Goal: Task Accomplishment & Management: Use online tool/utility

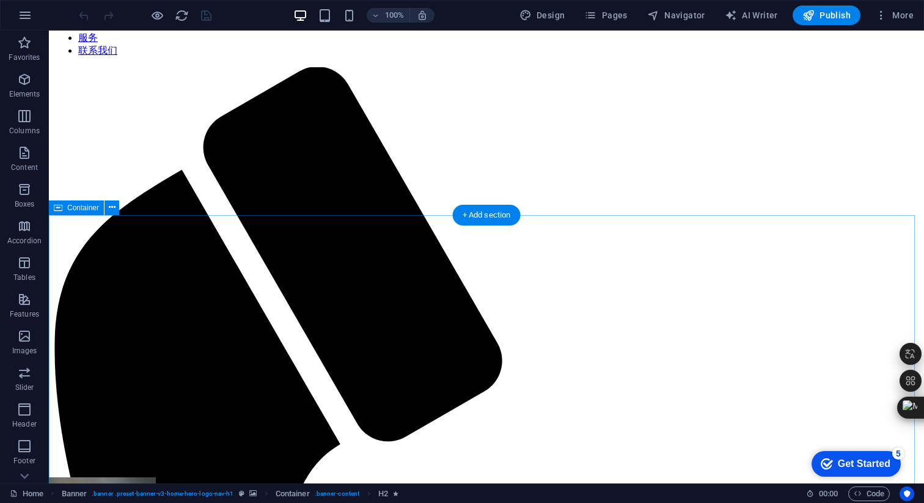
scroll to position [564, 0]
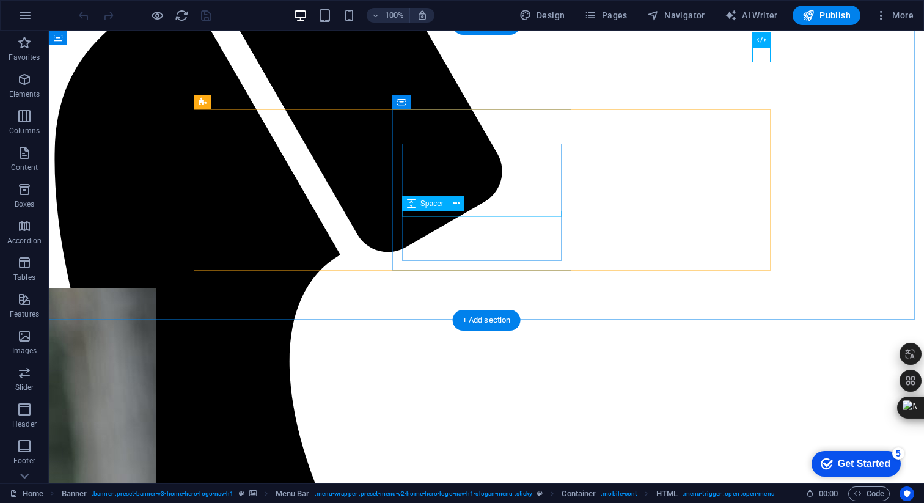
scroll to position [751, 0]
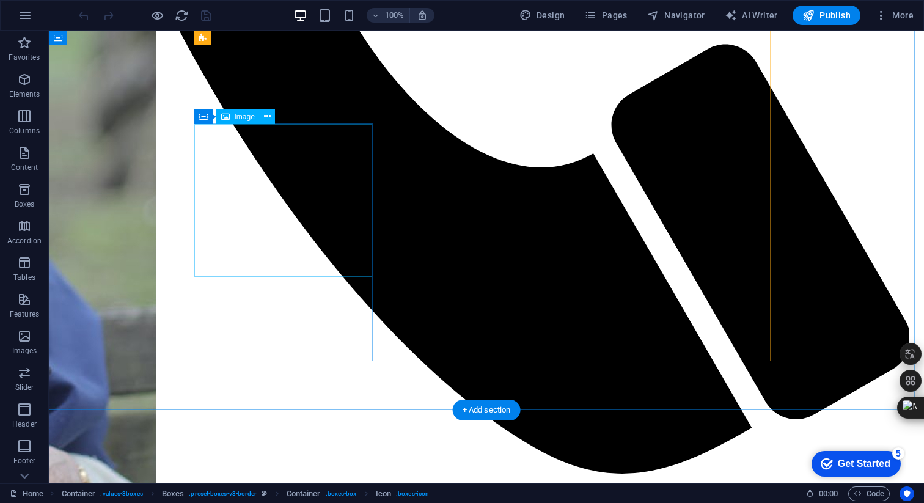
scroll to position [1290, 0]
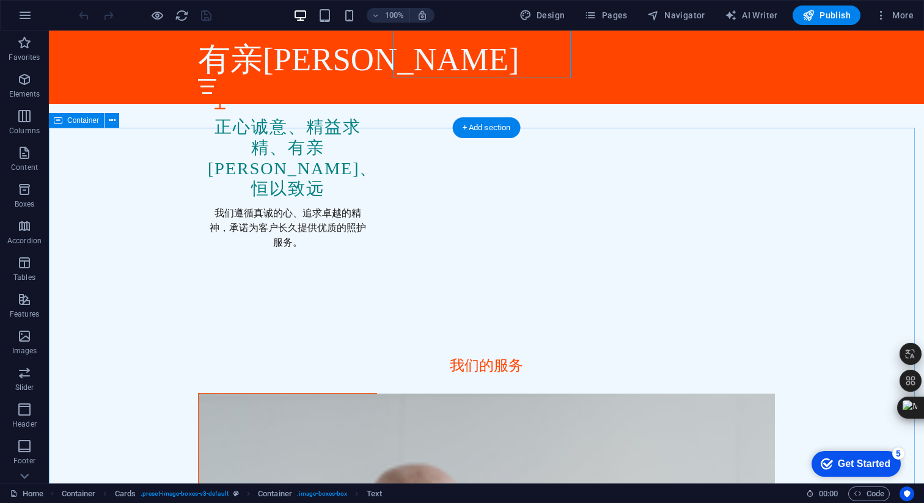
scroll to position [1566, 0]
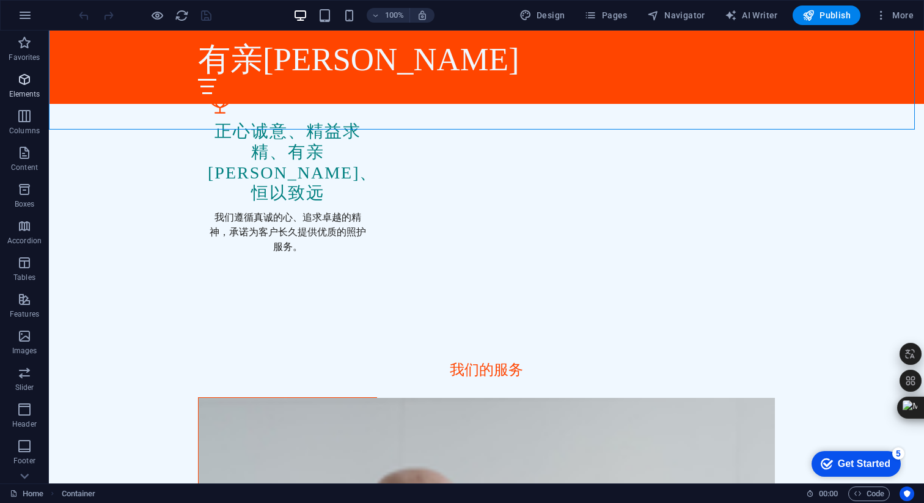
click at [28, 87] on span "Elements" at bounding box center [24, 86] width 49 height 29
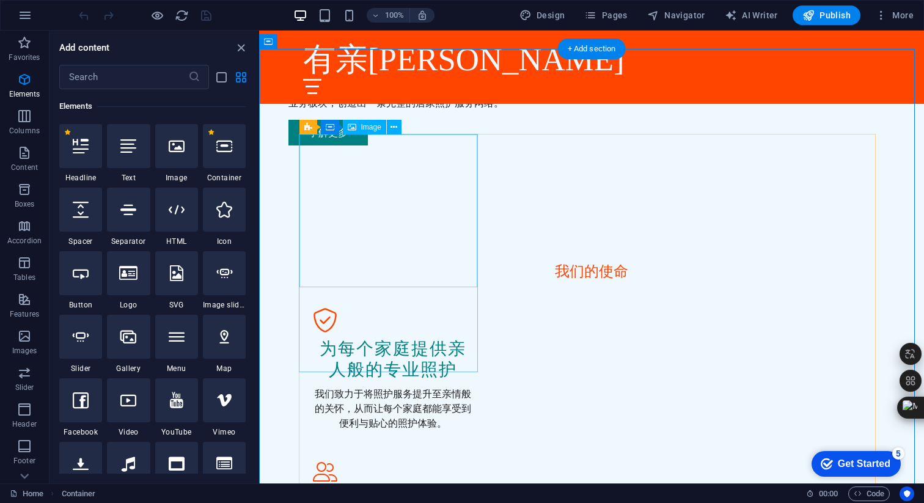
scroll to position [1029, 0]
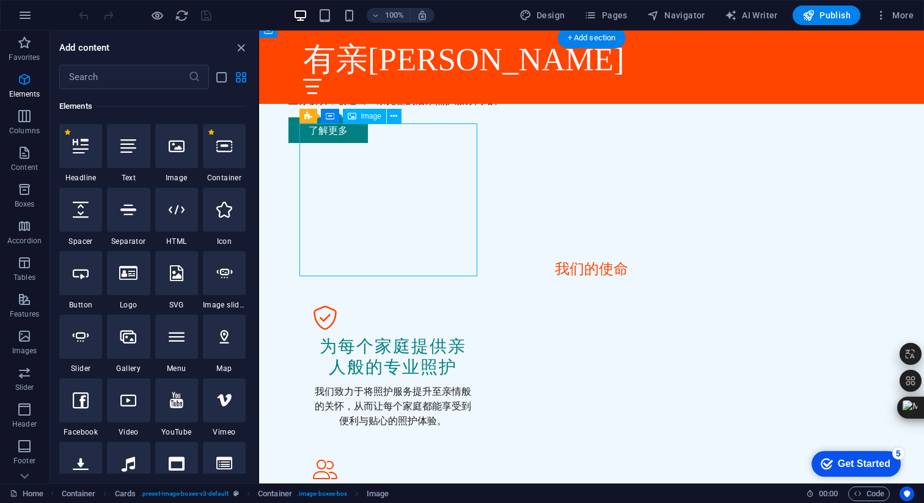
drag, startPoint x: 413, startPoint y: 237, endPoint x: 397, endPoint y: 172, distance: 66.1
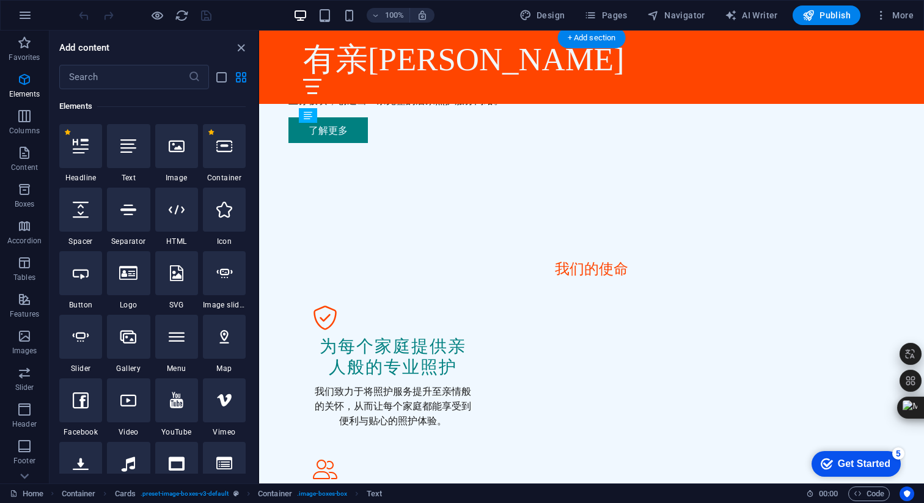
drag, startPoint x: 371, startPoint y: 309, endPoint x: 384, endPoint y: 306, distance: 13.8
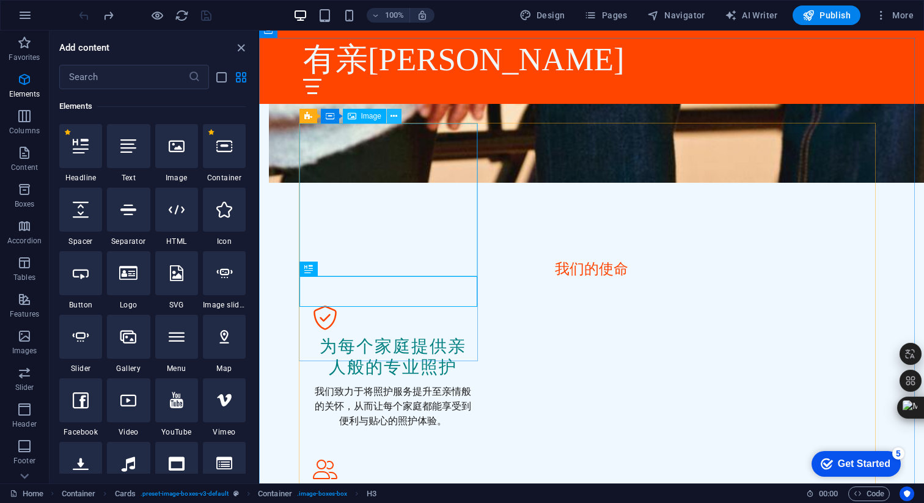
click at [393, 114] on icon at bounding box center [394, 116] width 7 height 13
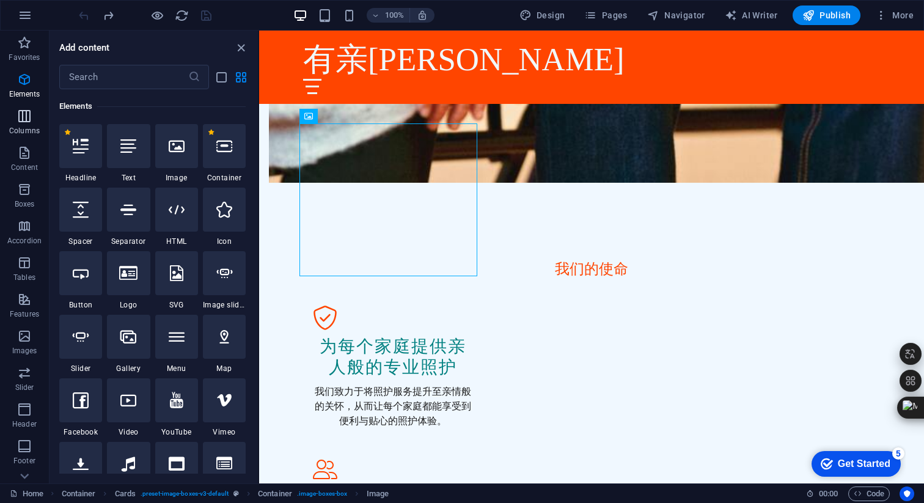
click at [29, 118] on icon "button" at bounding box center [24, 116] width 15 height 15
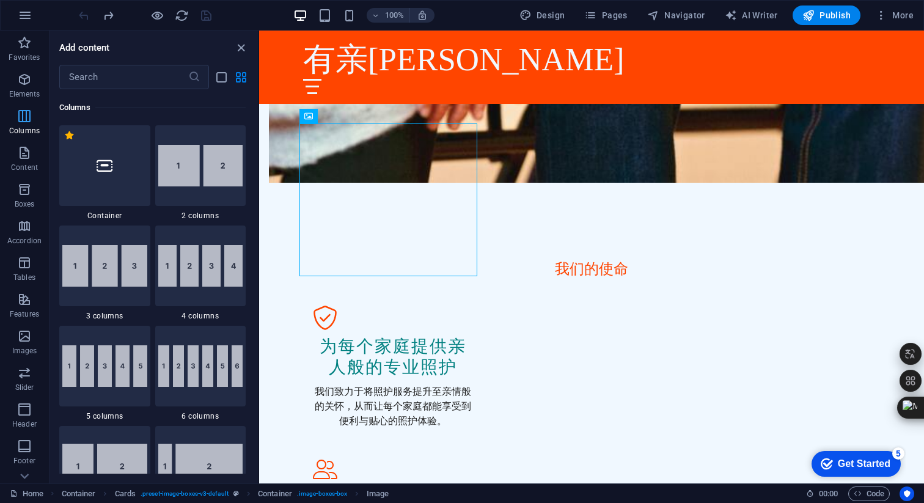
scroll to position [605, 0]
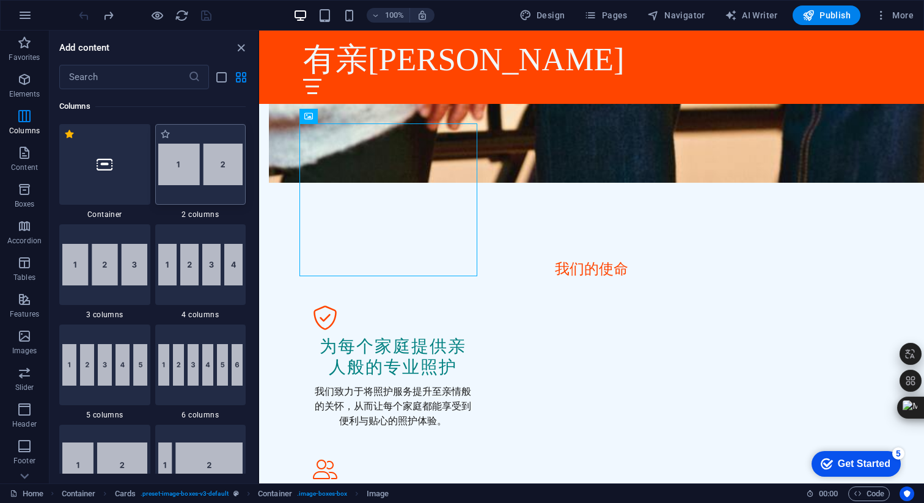
click at [210, 177] on img at bounding box center [200, 165] width 85 height 42
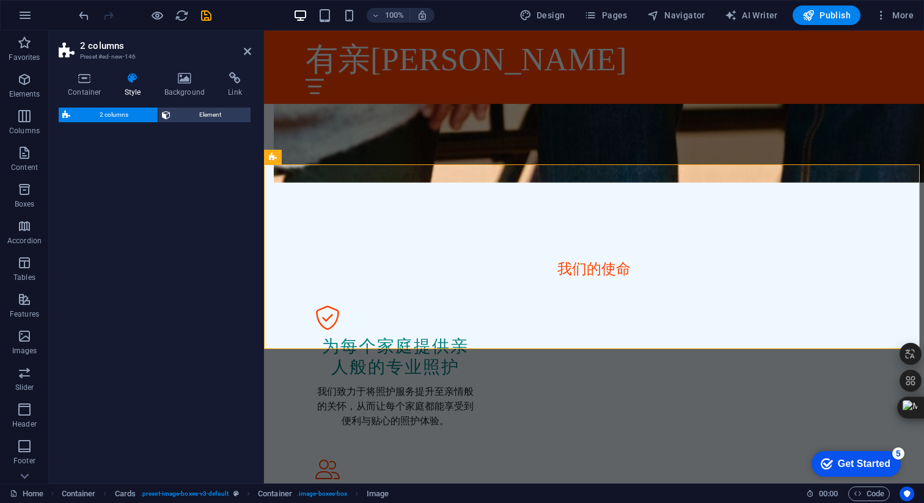
scroll to position [1532, 0]
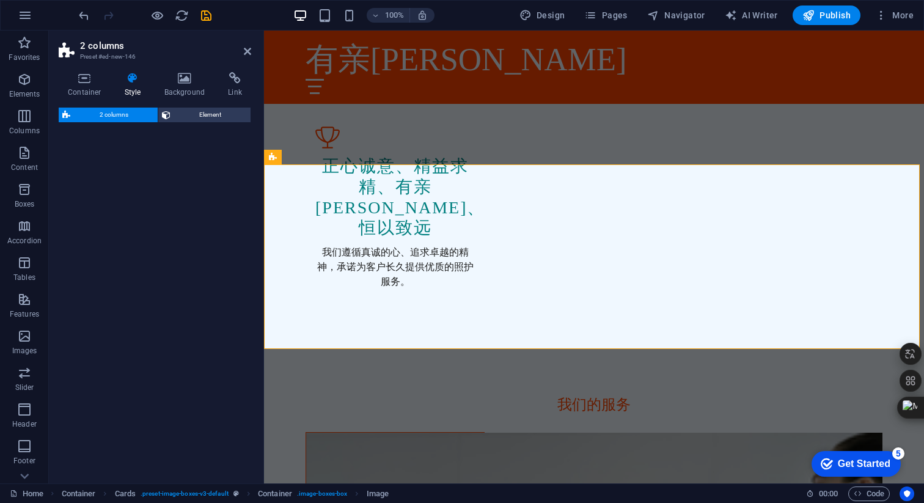
select select "rem"
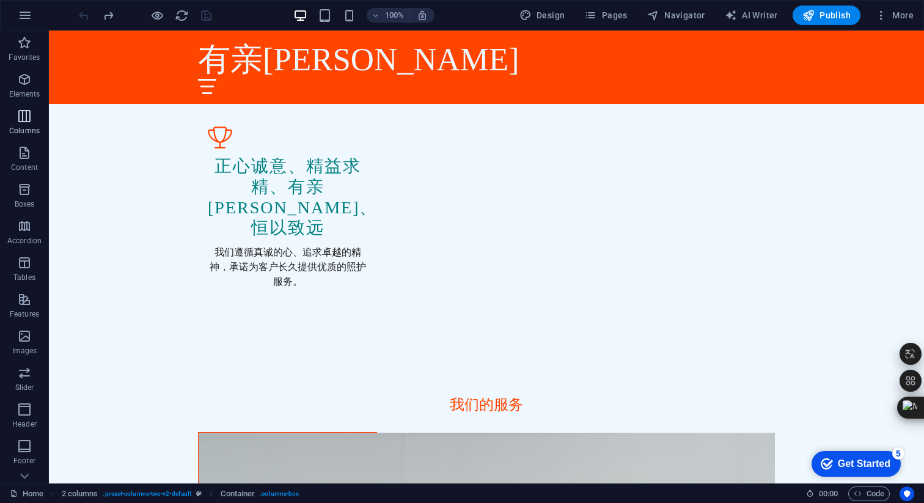
click at [16, 126] on p "Columns" at bounding box center [24, 131] width 31 height 10
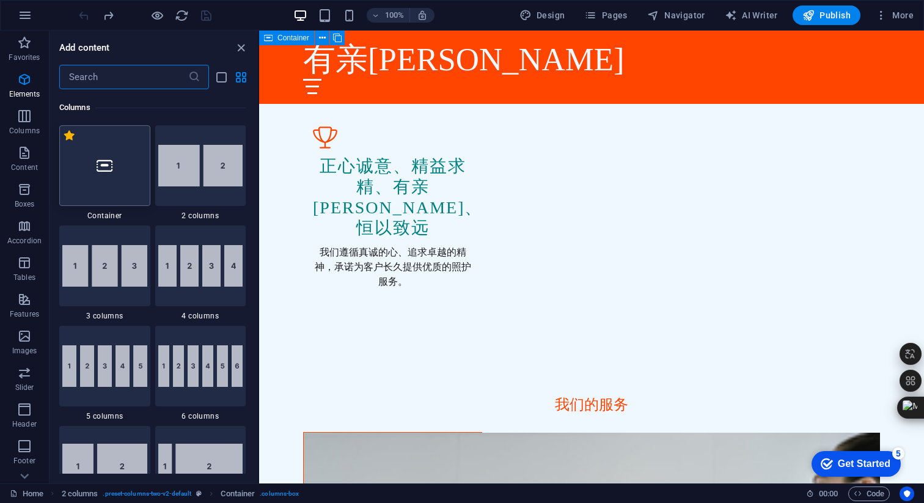
scroll to position [605, 0]
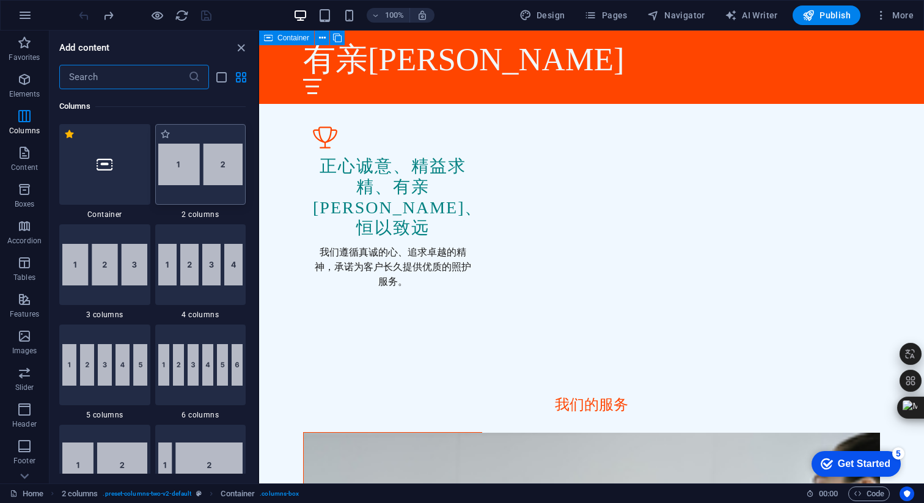
click at [208, 183] on img at bounding box center [200, 165] width 85 height 42
click at [218, 164] on img at bounding box center [200, 165] width 85 height 42
click at [193, 248] on img at bounding box center [200, 265] width 85 height 42
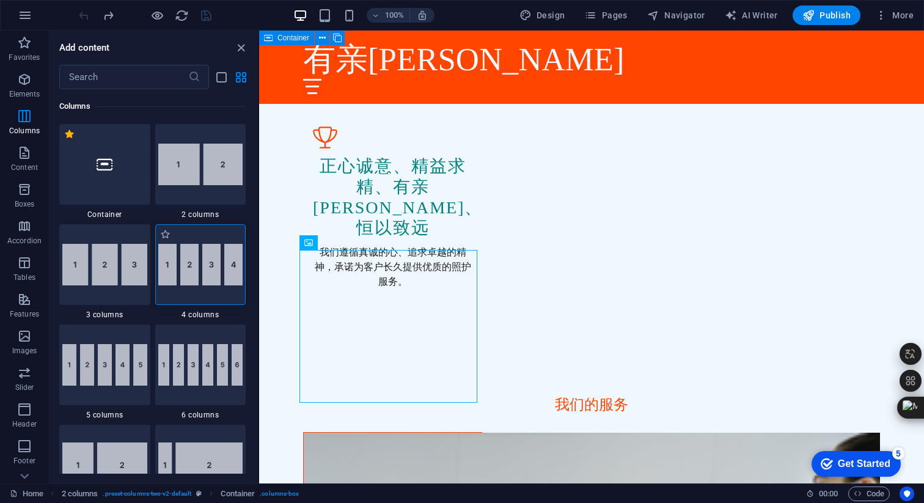
click at [200, 263] on img at bounding box center [200, 265] width 85 height 42
click at [200, 262] on img at bounding box center [200, 265] width 85 height 42
click at [86, 265] on img at bounding box center [104, 265] width 85 height 42
click at [86, 263] on img at bounding box center [104, 265] width 85 height 42
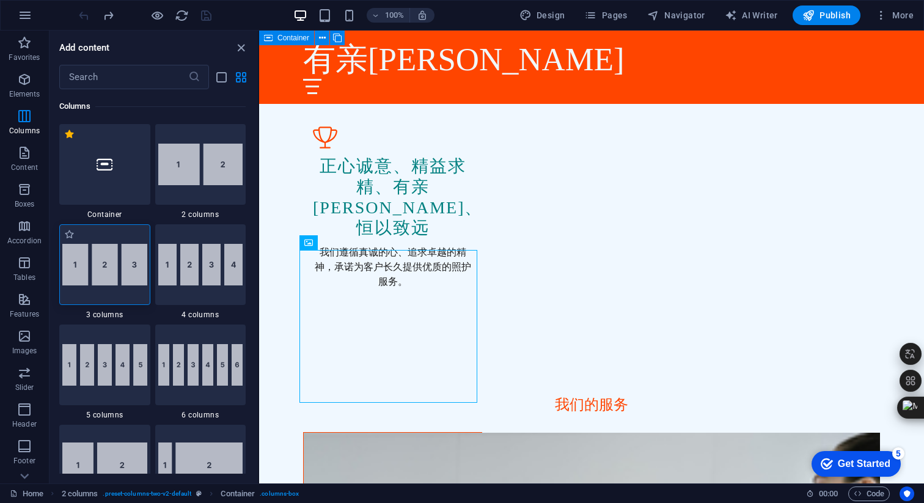
click at [144, 260] on img at bounding box center [104, 265] width 85 height 42
drag, startPoint x: 389, startPoint y: 290, endPoint x: 293, endPoint y: 225, distance: 115.3
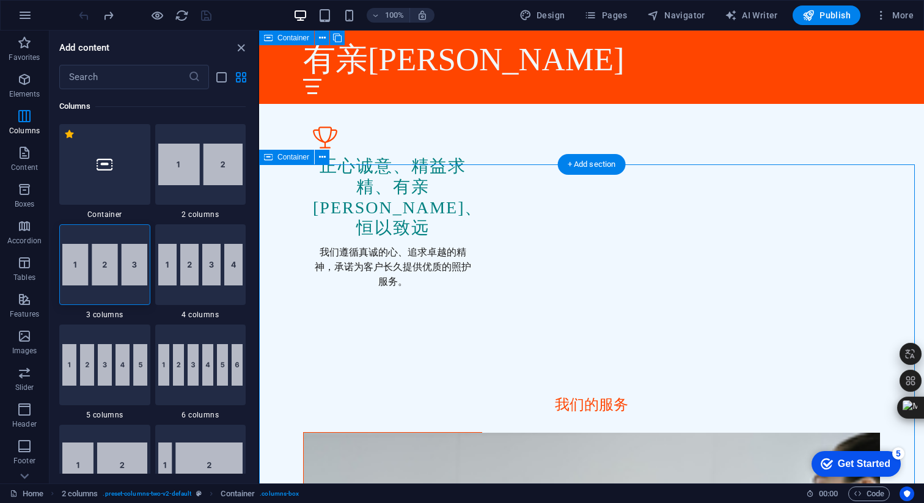
click at [598, 162] on div "+ Add section" at bounding box center [592, 164] width 68 height 21
click at [568, 167] on div "+ Add section" at bounding box center [592, 164] width 68 height 21
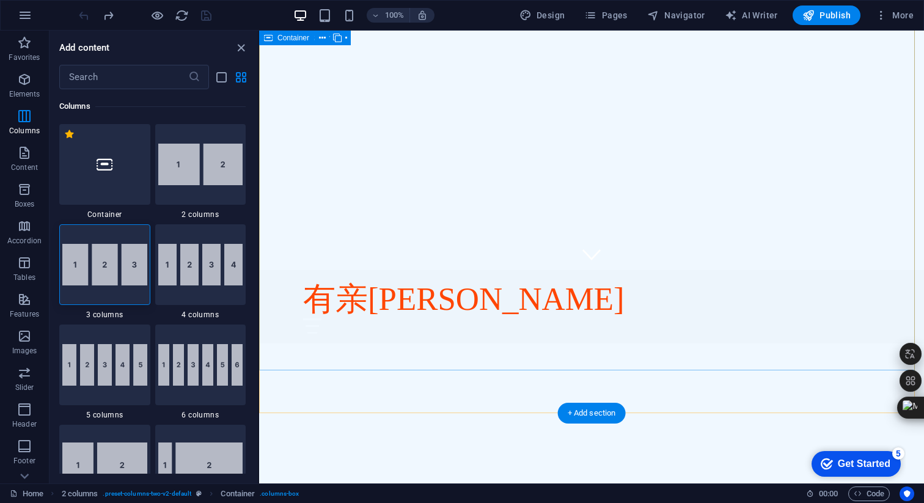
scroll to position [0, 0]
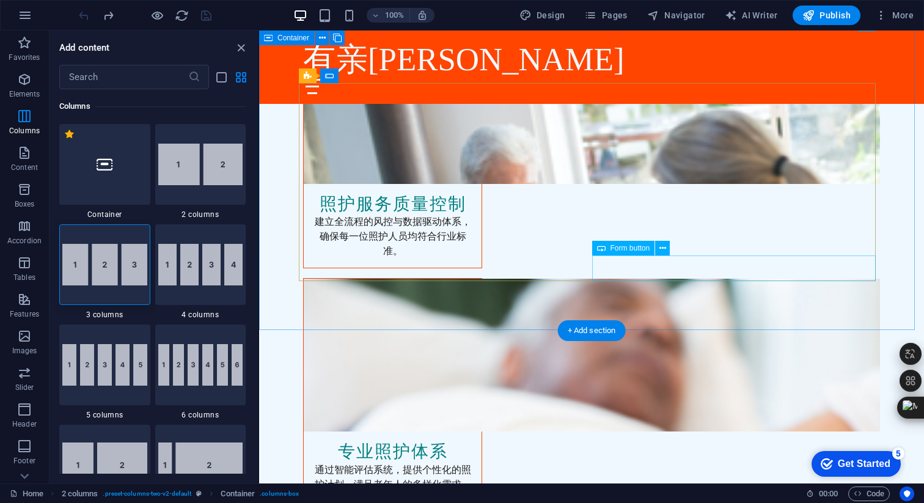
scroll to position [2991, 0]
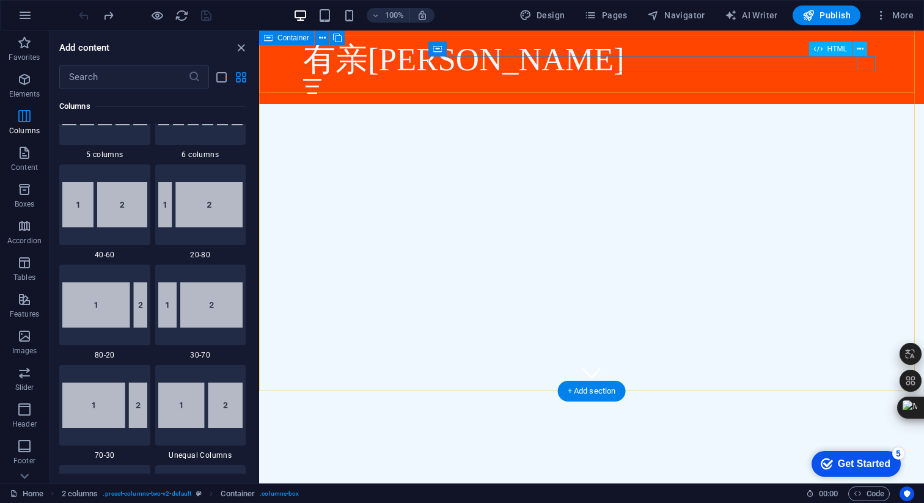
scroll to position [91, 0]
click at [870, 79] on div at bounding box center [591, 86] width 577 height 15
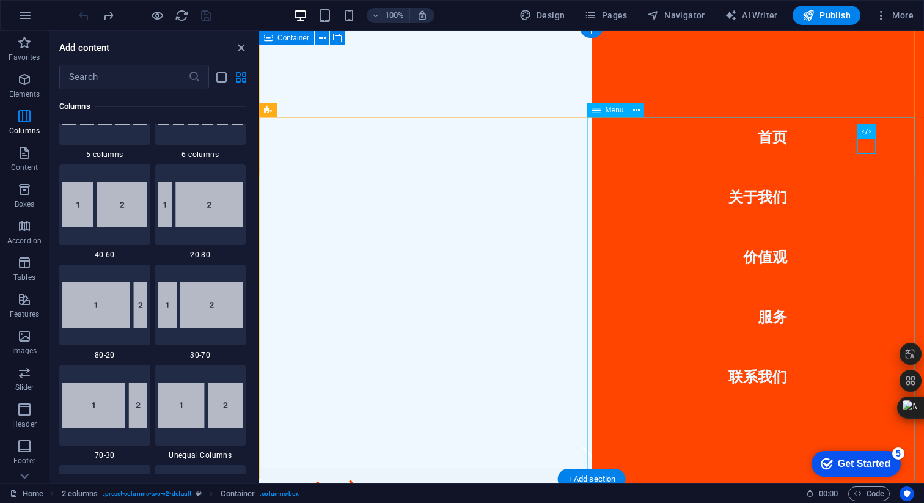
scroll to position [0, 0]
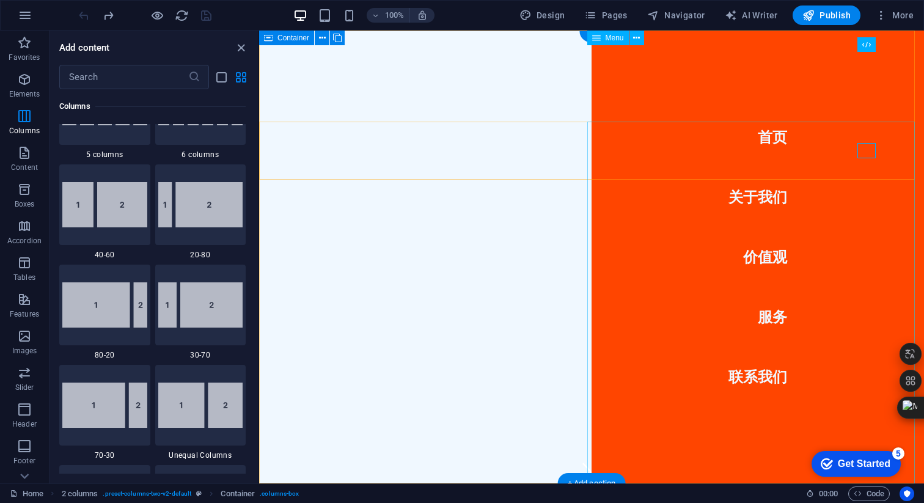
click at [759, 202] on nav "首页 关于我们 价值观 服务 联系我们" at bounding box center [758, 257] width 332 height 453
click at [760, 191] on nav "首页 关于我们 价值观 服务 联系我们" at bounding box center [758, 257] width 332 height 453
click at [754, 195] on nav "首页 关于我们 价值观 服务 联系我们" at bounding box center [758, 257] width 332 height 453
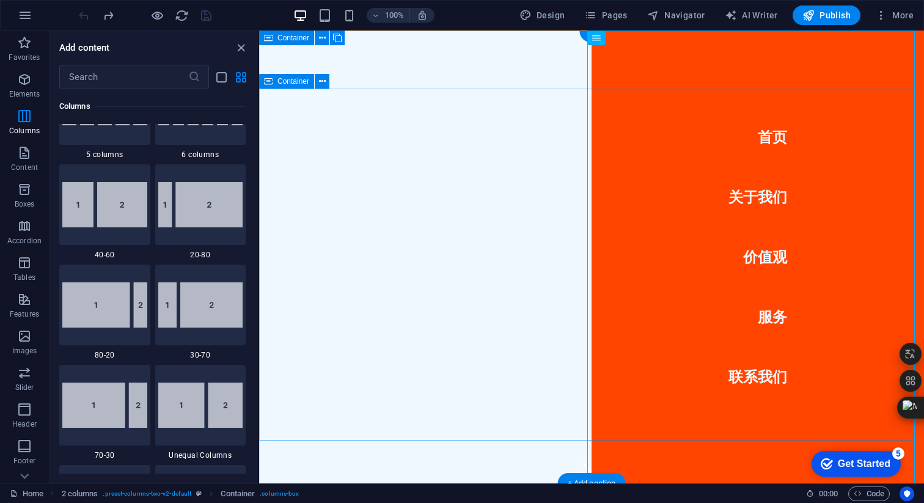
drag, startPoint x: 464, startPoint y: 113, endPoint x: 472, endPoint y: 109, distance: 8.2
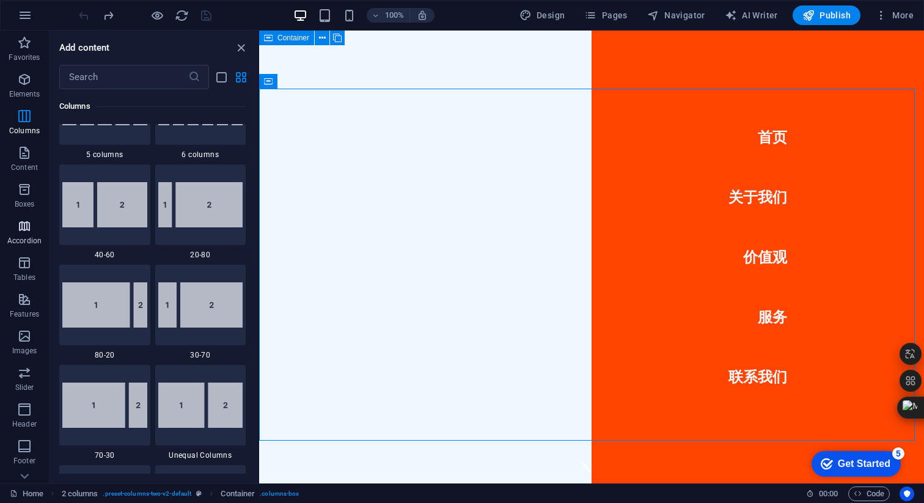
click at [25, 220] on icon "button" at bounding box center [24, 226] width 15 height 15
click at [26, 161] on span "Content" at bounding box center [24, 159] width 49 height 29
click at [23, 152] on icon "button" at bounding box center [24, 152] width 15 height 15
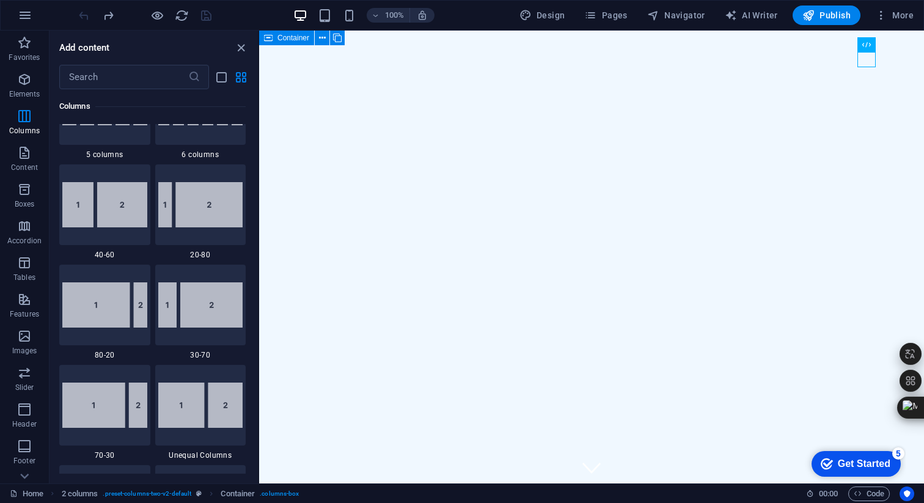
click at [5, 13] on div "100% Design Pages Navigator AI Writer Publish More" at bounding box center [462, 15] width 923 height 29
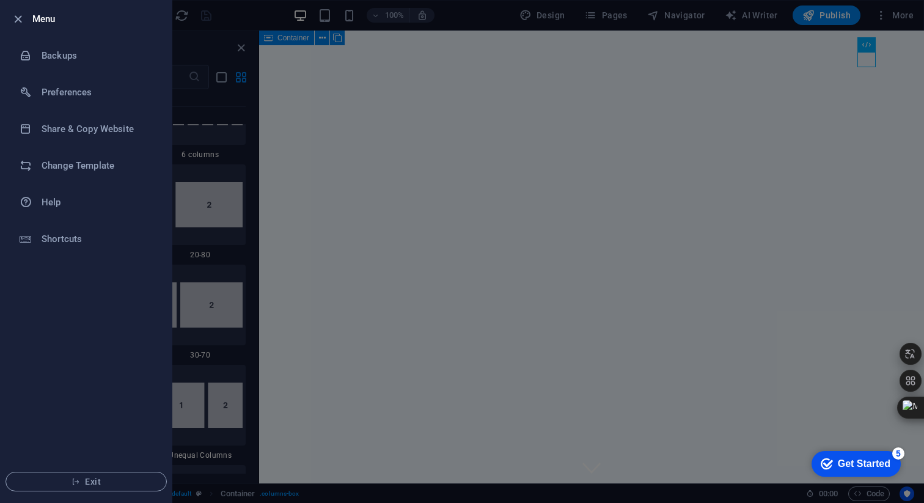
click at [426, 111] on div at bounding box center [462, 251] width 924 height 503
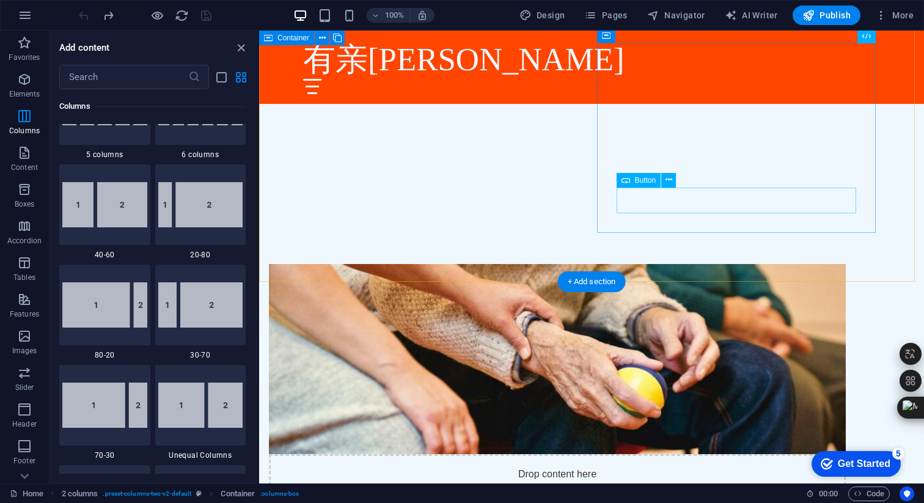
scroll to position [495, 0]
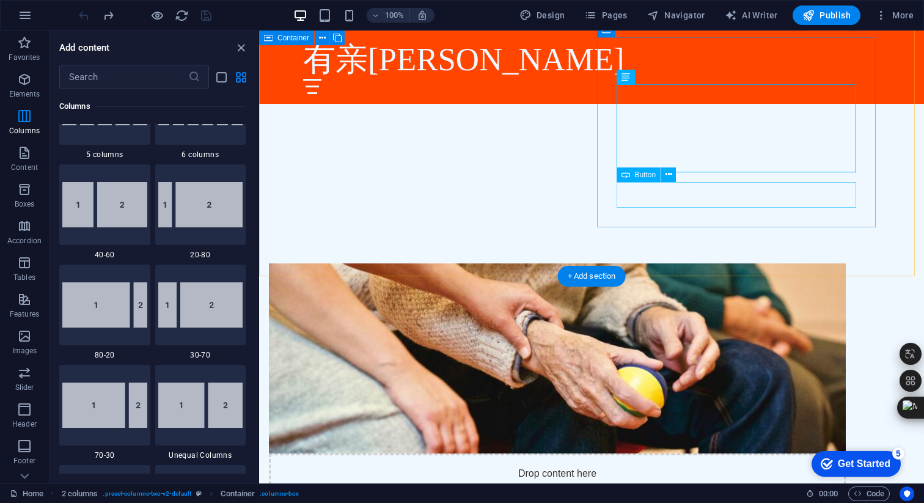
drag, startPoint x: 645, startPoint y: 189, endPoint x: 636, endPoint y: 213, distance: 25.8
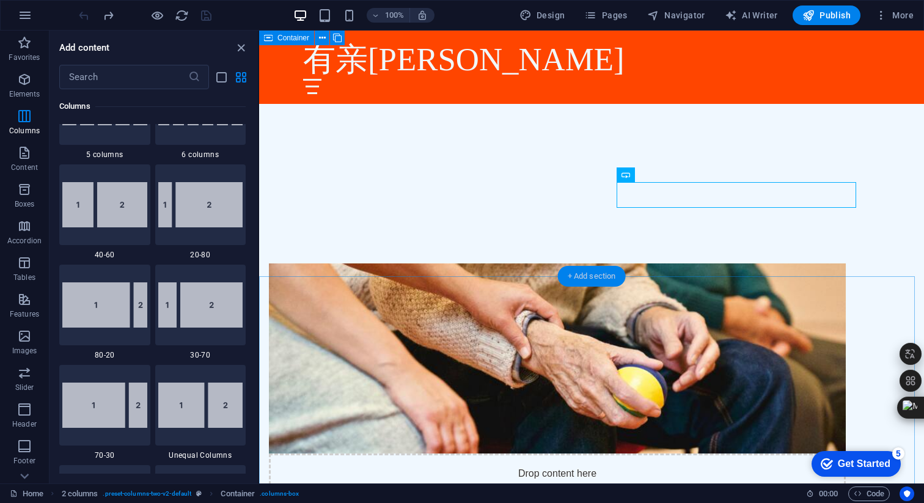
click at [590, 279] on div "+ Add section" at bounding box center [592, 276] width 68 height 21
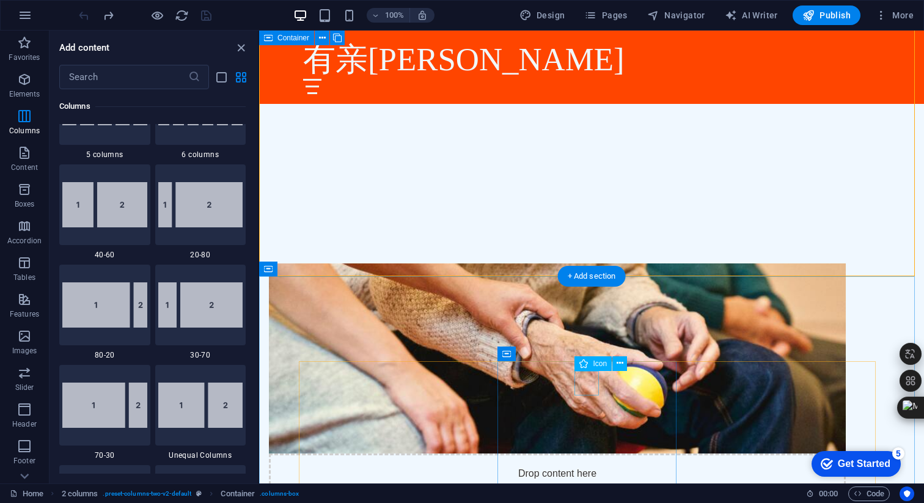
click at [590, 363] on div "Icon" at bounding box center [593, 363] width 37 height 15
click at [585, 363] on icon at bounding box center [583, 363] width 9 height 15
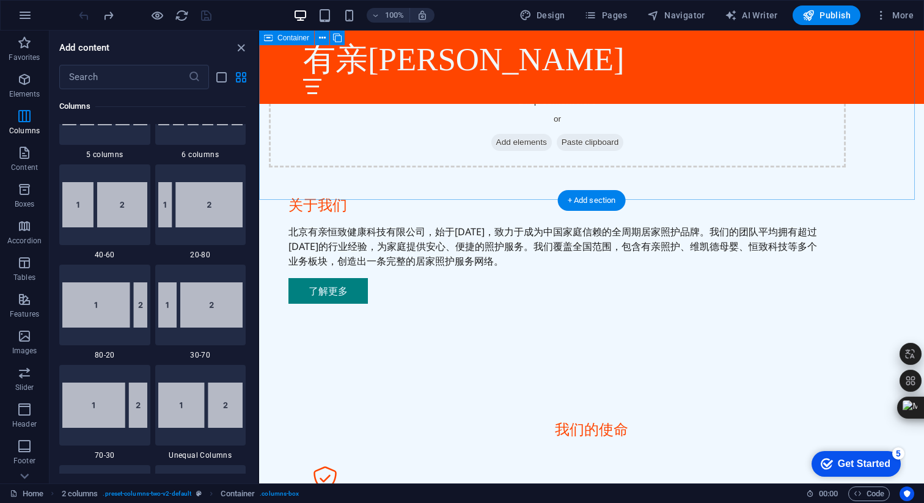
scroll to position [871, 0]
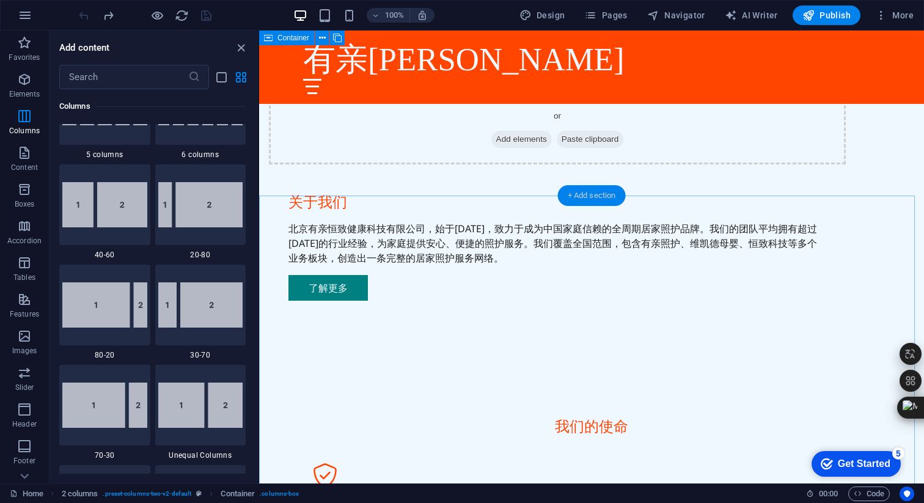
click at [591, 198] on div "+ Add section" at bounding box center [592, 195] width 68 height 21
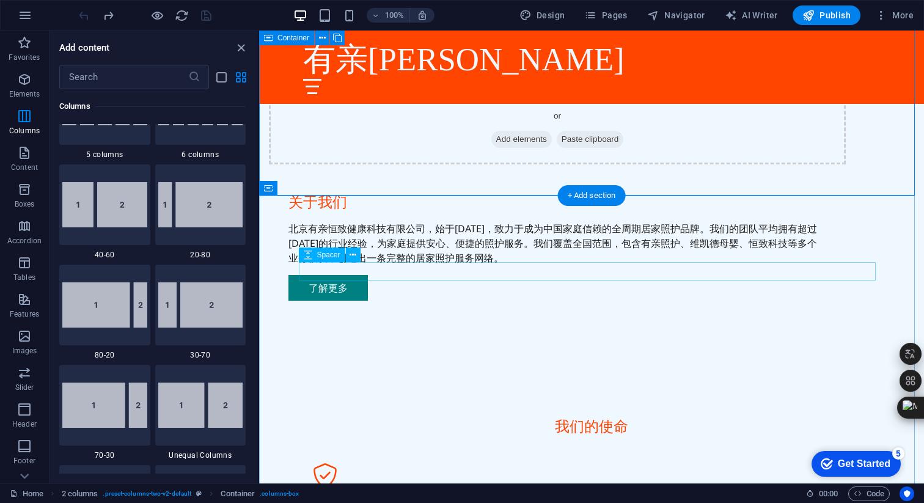
drag, startPoint x: 852, startPoint y: 224, endPoint x: 591, endPoint y: 265, distance: 264.2
drag, startPoint x: 856, startPoint y: 226, endPoint x: 601, endPoint y: 175, distance: 259.3
click at [34, 125] on span "Columns" at bounding box center [24, 123] width 49 height 29
click at [25, 81] on icon "button" at bounding box center [24, 79] width 15 height 15
click at [26, 81] on icon "button" at bounding box center [24, 79] width 15 height 15
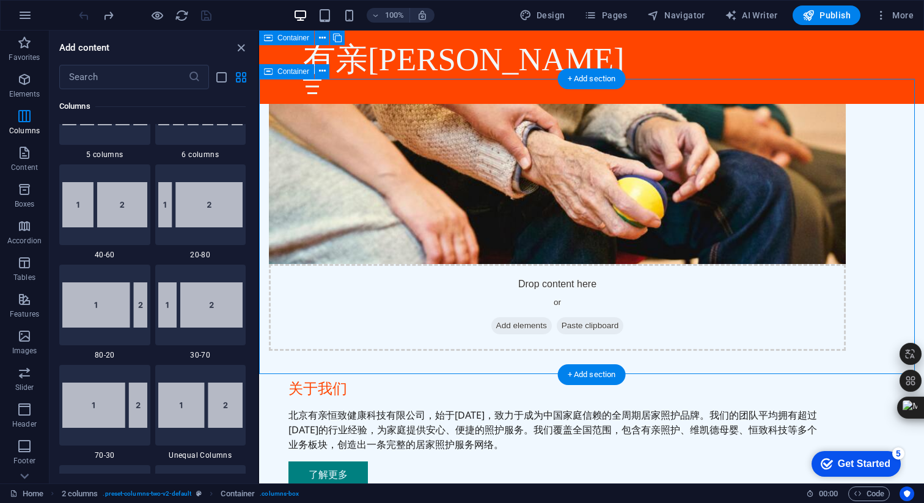
scroll to position [684, 0]
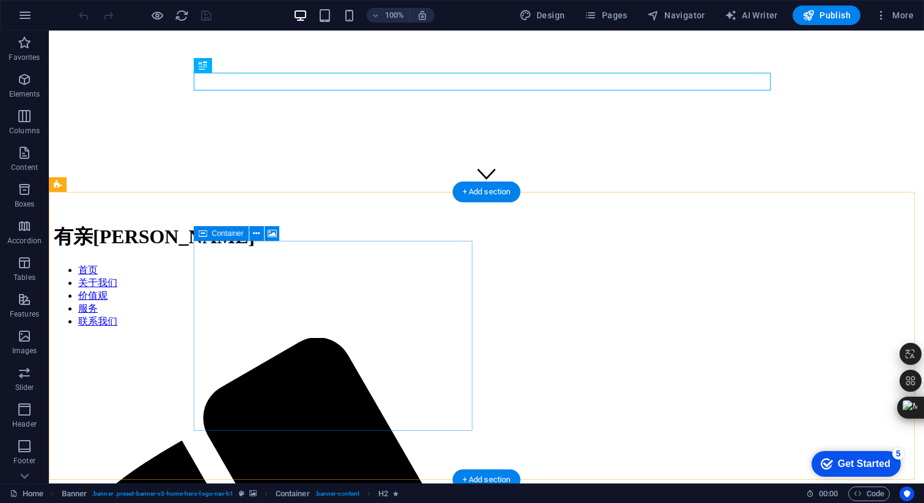
scroll to position [285, 0]
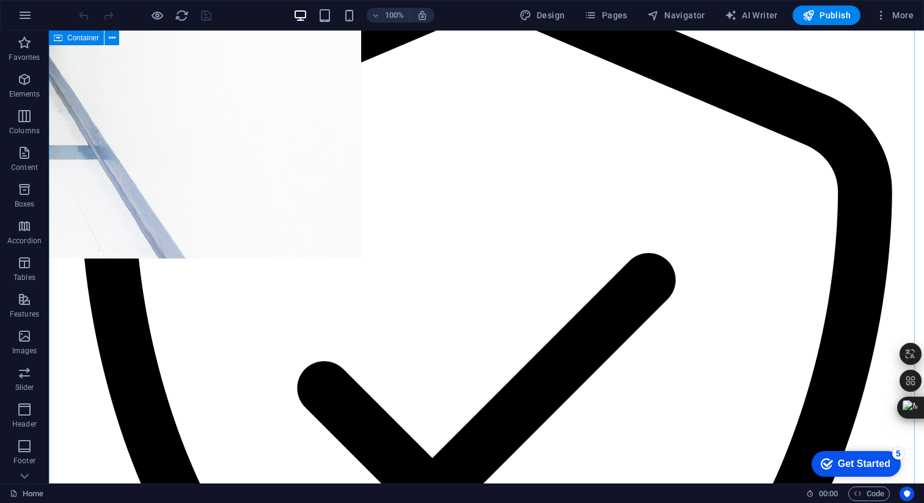
scroll to position [2376, 0]
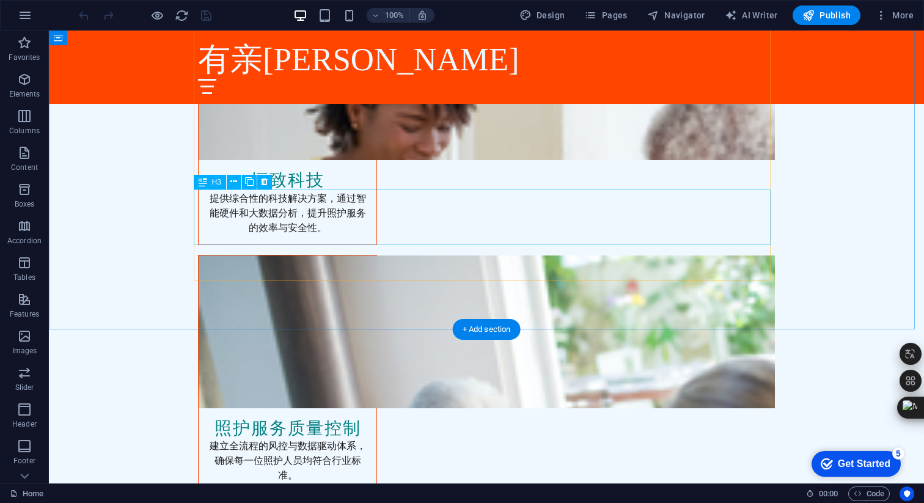
scroll to position [2991, 0]
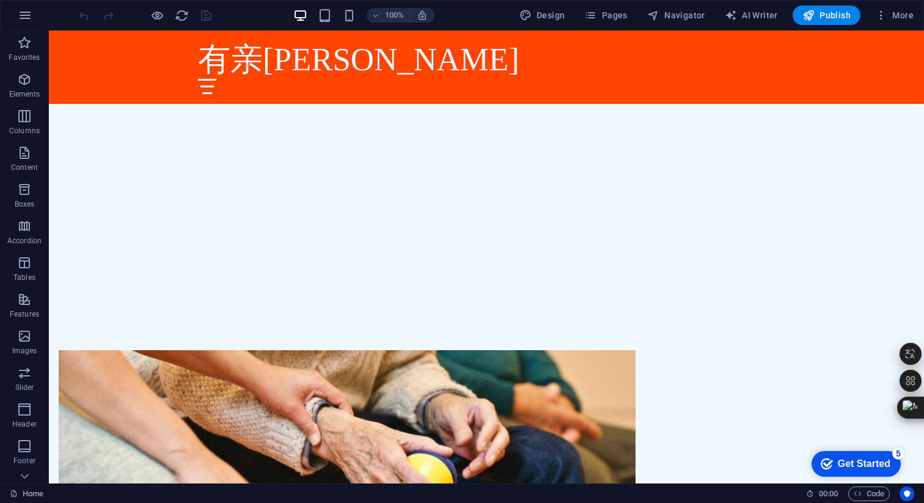
scroll to position [416, 0]
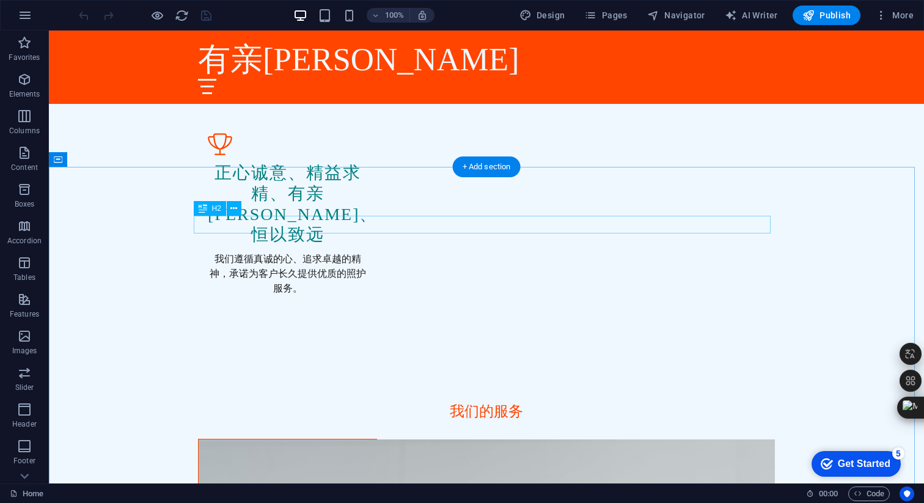
scroll to position [1521, 0]
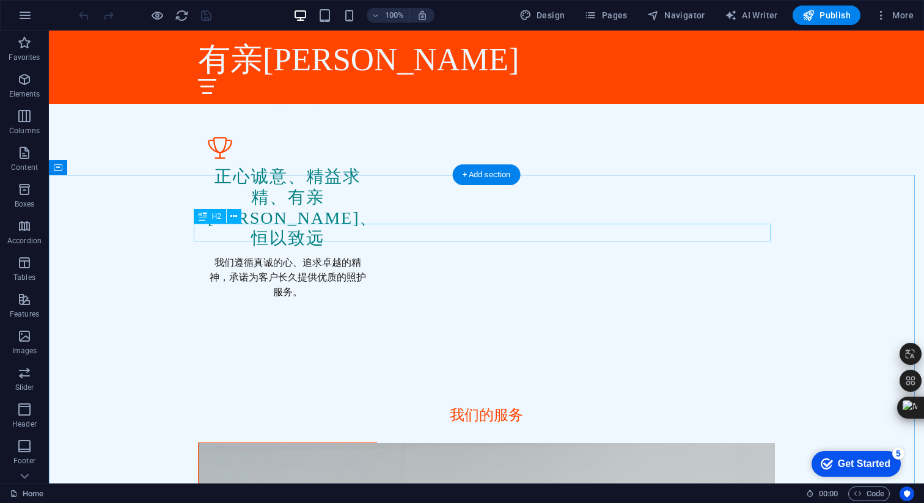
click at [197, 214] on div "H2" at bounding box center [210, 216] width 32 height 15
click at [208, 215] on div "H2" at bounding box center [210, 216] width 32 height 15
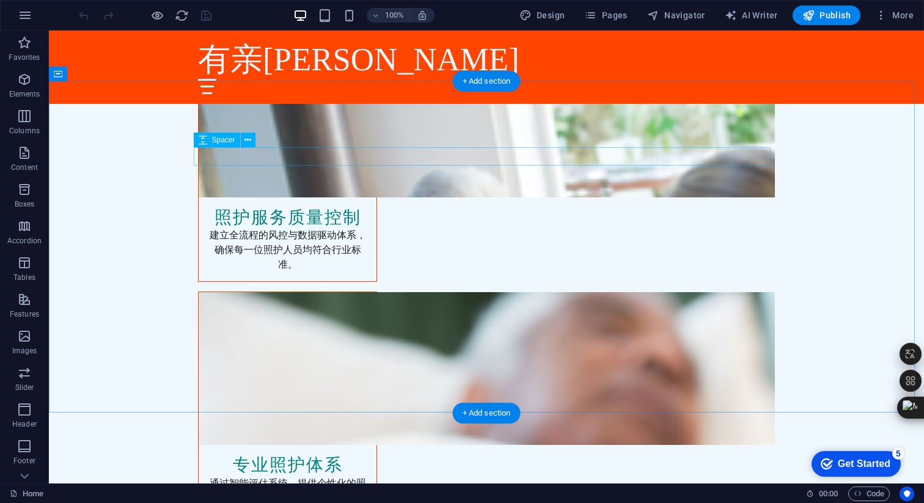
scroll to position [2991, 0]
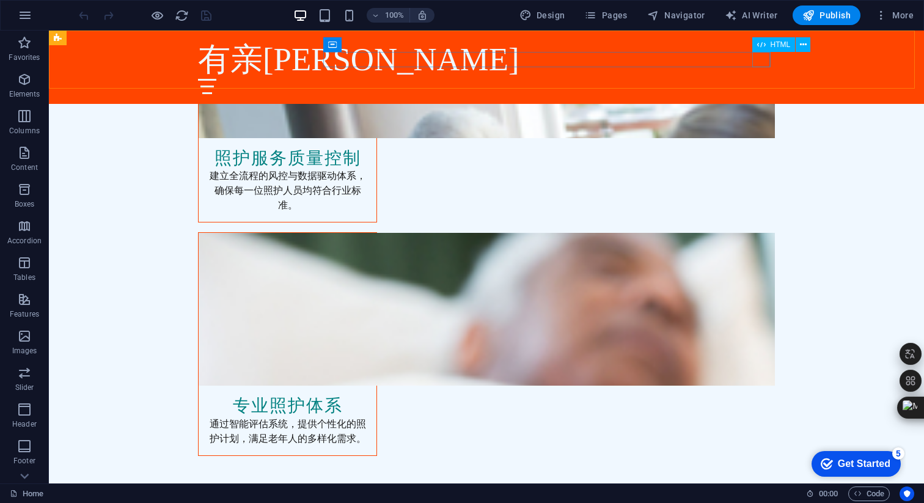
click at [758, 51] on icon at bounding box center [761, 44] width 9 height 15
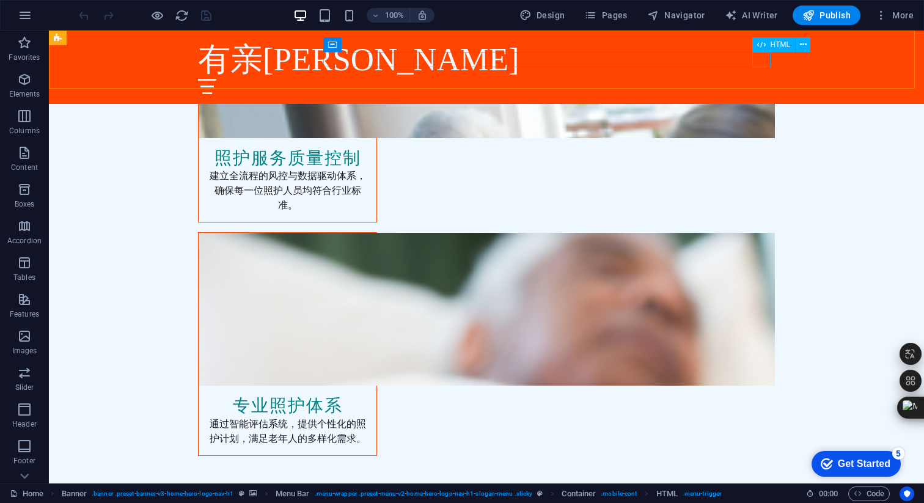
click at [758, 79] on div at bounding box center [486, 86] width 577 height 15
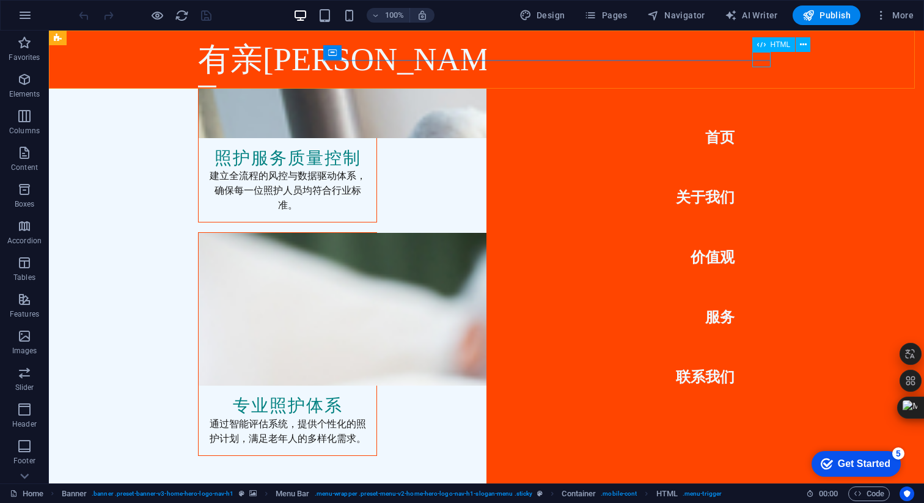
click at [216, 79] on div at bounding box center [207, 86] width 18 height 15
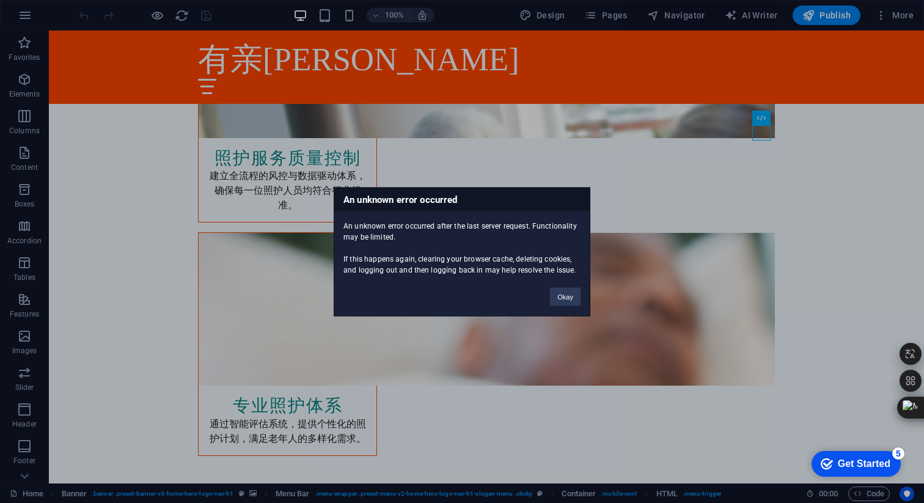
scroll to position [2899, 0]
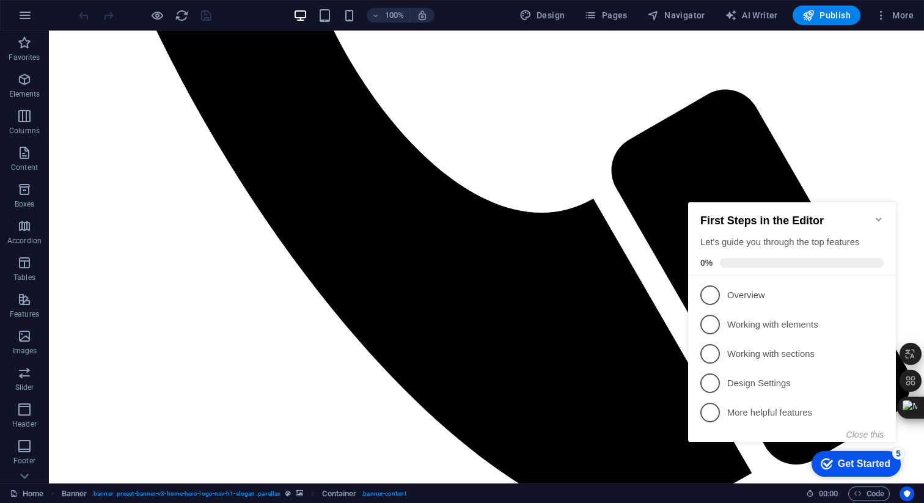
scroll to position [4972, 0]
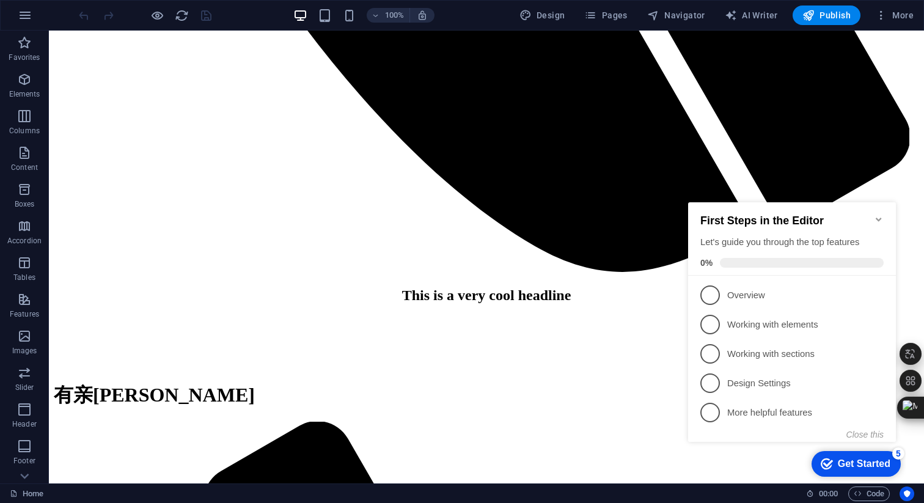
click at [878, 215] on icon "Minimize checklist" at bounding box center [879, 220] width 10 height 10
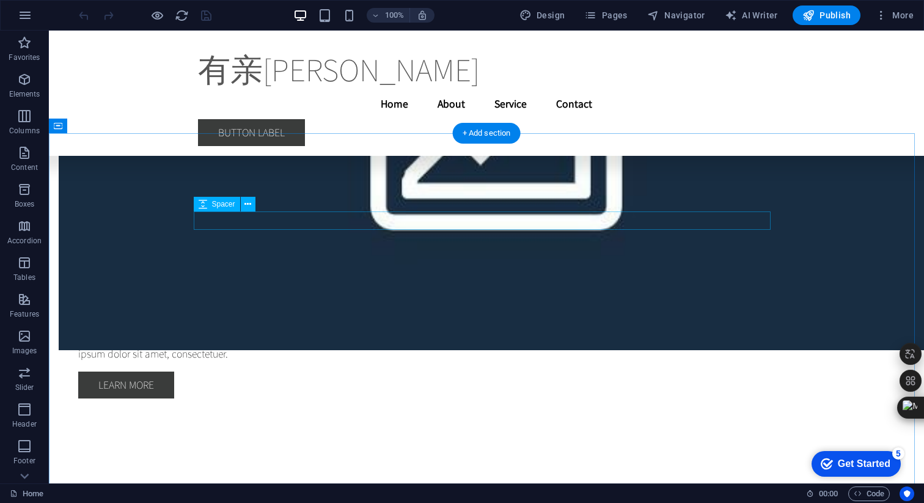
scroll to position [5185, 0]
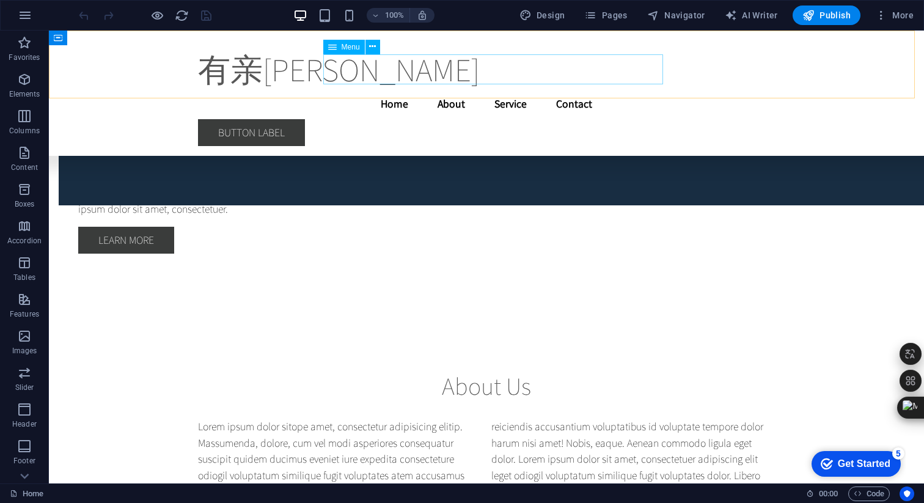
click at [404, 89] on nav "Home About Service Contact" at bounding box center [486, 104] width 577 height 31
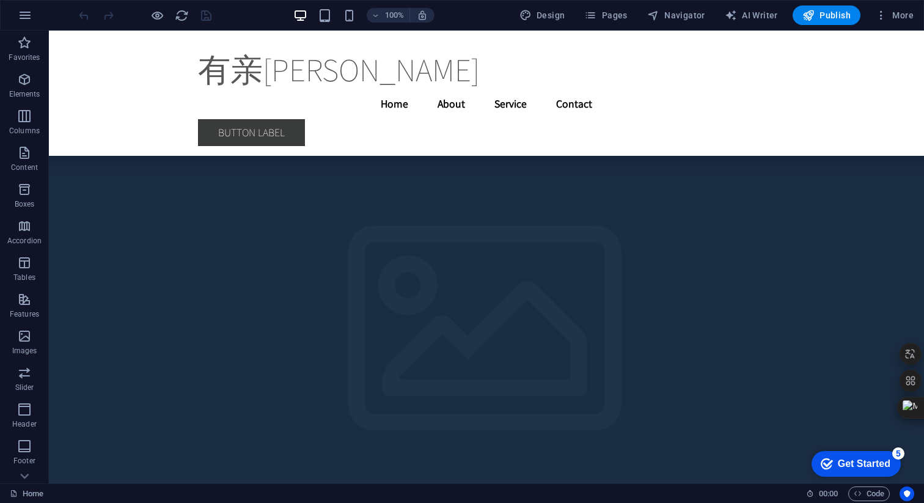
scroll to position [3192, 0]
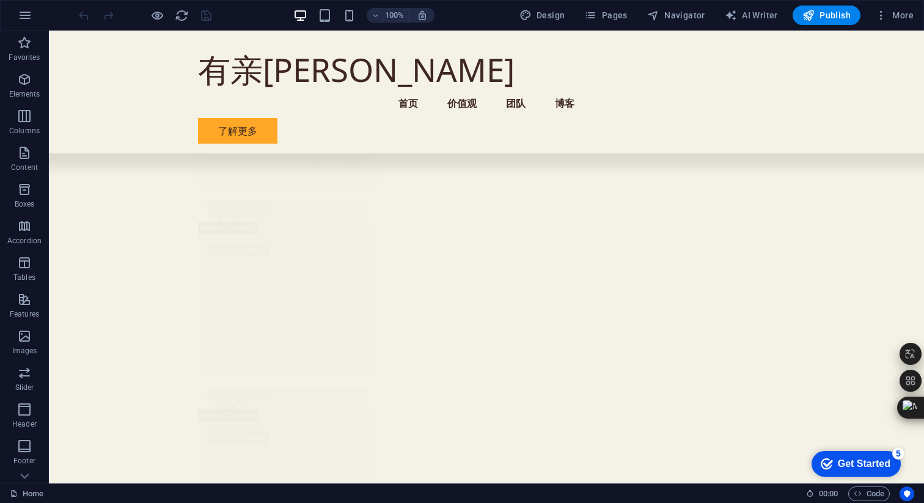
scroll to position [5542, 0]
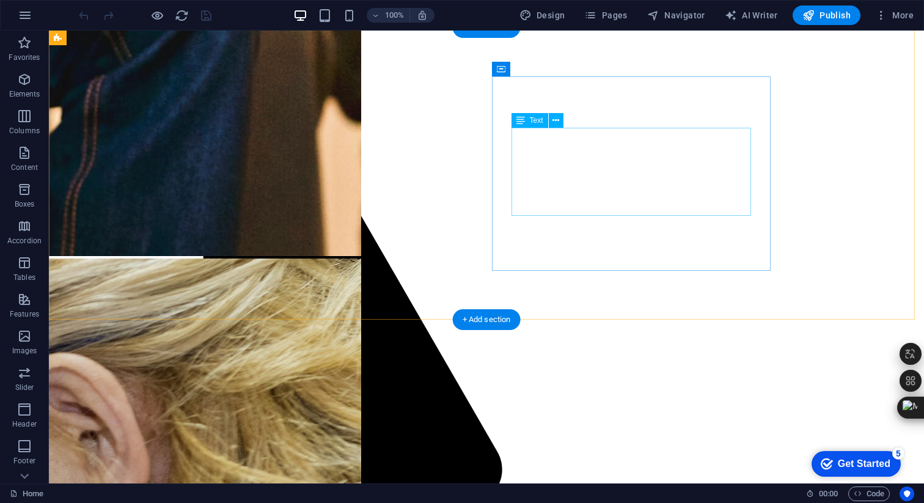
scroll to position [468, 0]
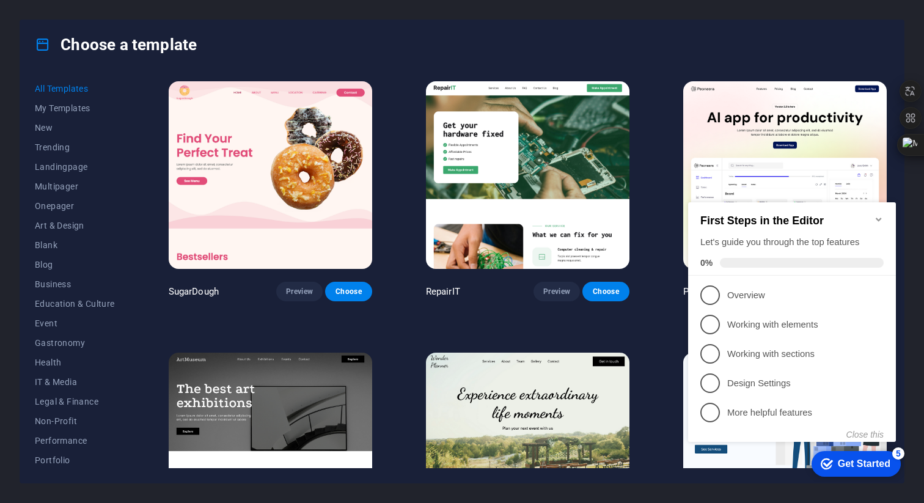
click at [879, 218] on icon "Minimize checklist" at bounding box center [879, 220] width 6 height 4
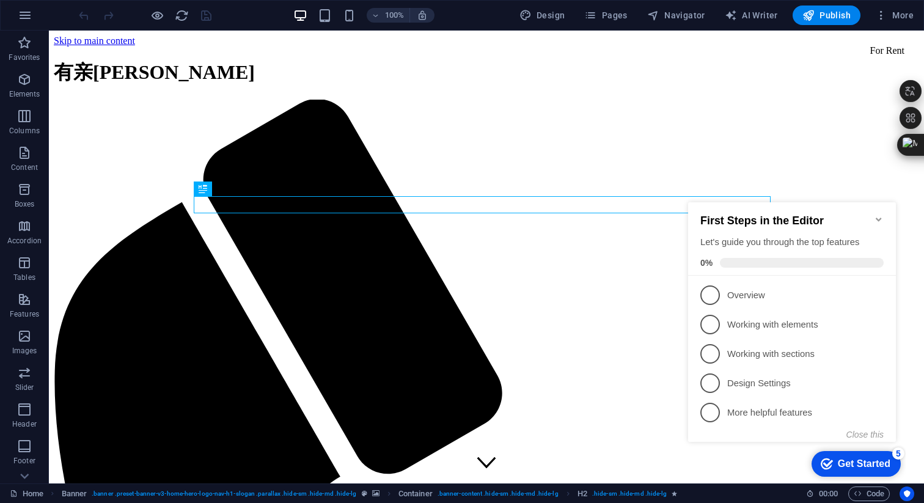
click at [876, 218] on icon "Minimize checklist" at bounding box center [879, 220] width 6 height 4
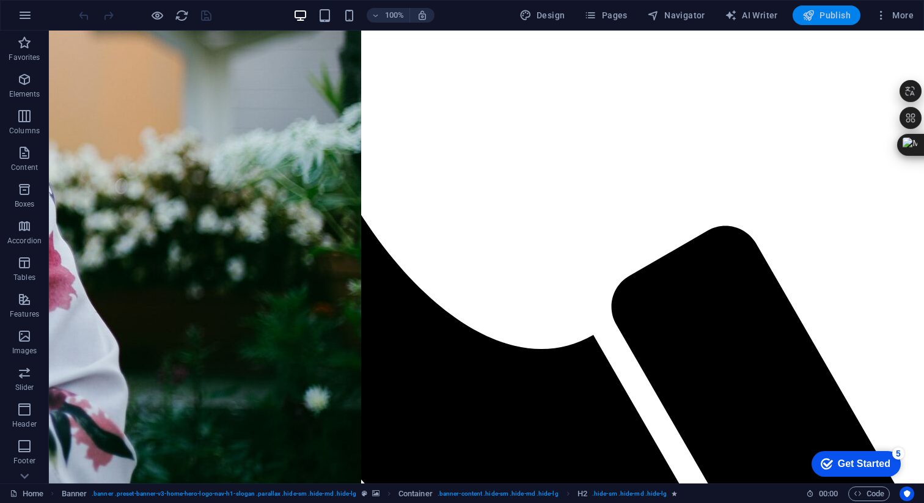
scroll to position [4640, 0]
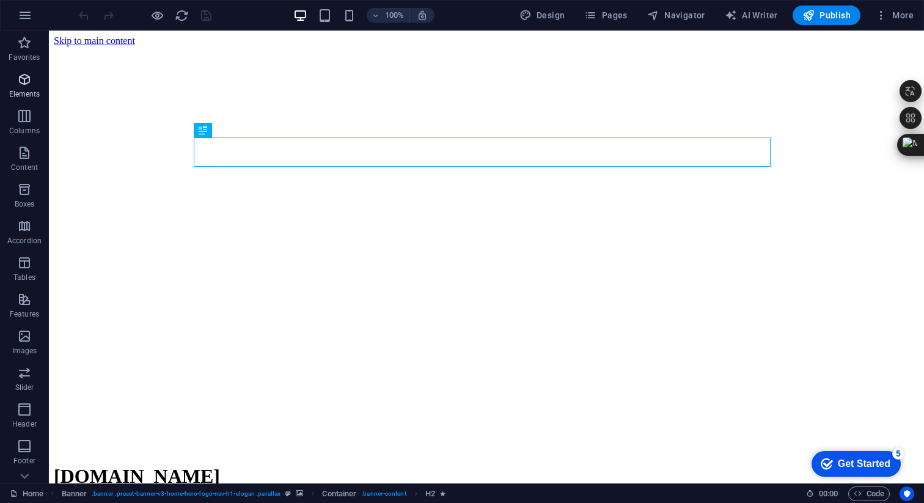
click at [35, 86] on span "Elements" at bounding box center [24, 86] width 49 height 29
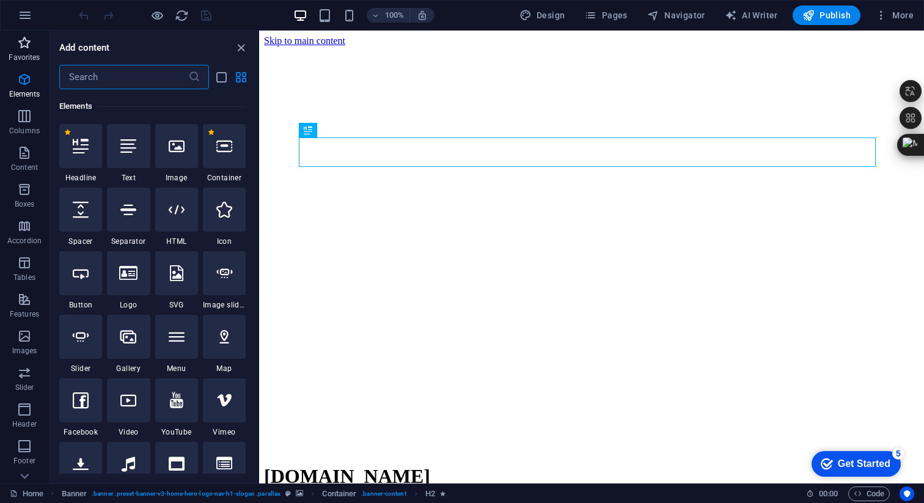
click at [29, 52] on span "Favorites" at bounding box center [24, 49] width 49 height 29
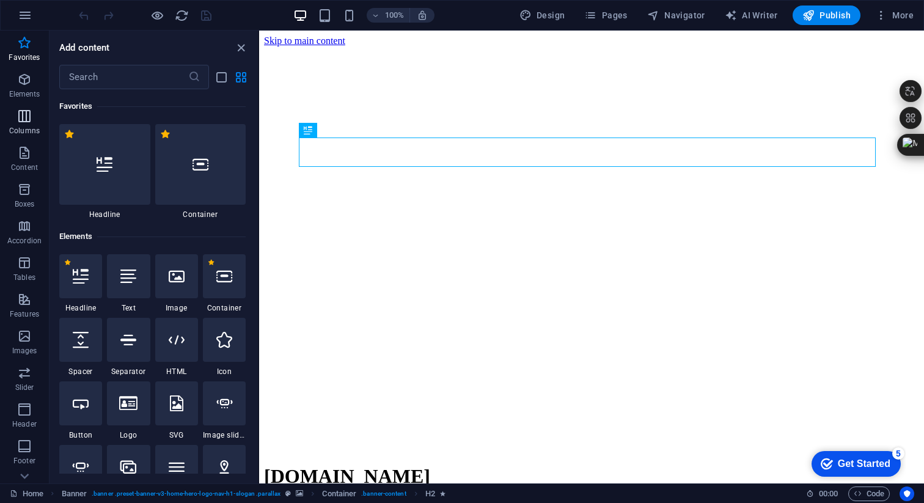
click at [32, 128] on p "Columns" at bounding box center [24, 131] width 31 height 10
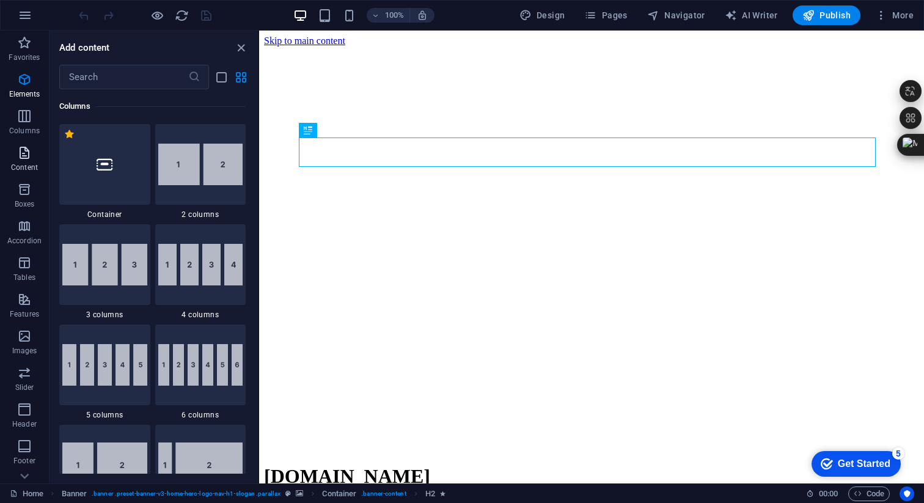
click at [31, 160] on icon "button" at bounding box center [24, 152] width 15 height 15
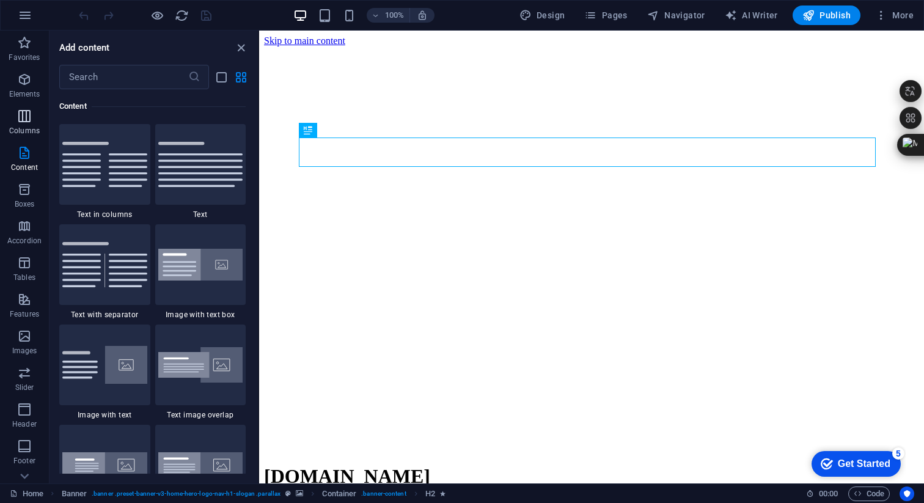
click at [31, 128] on p "Columns" at bounding box center [24, 131] width 31 height 10
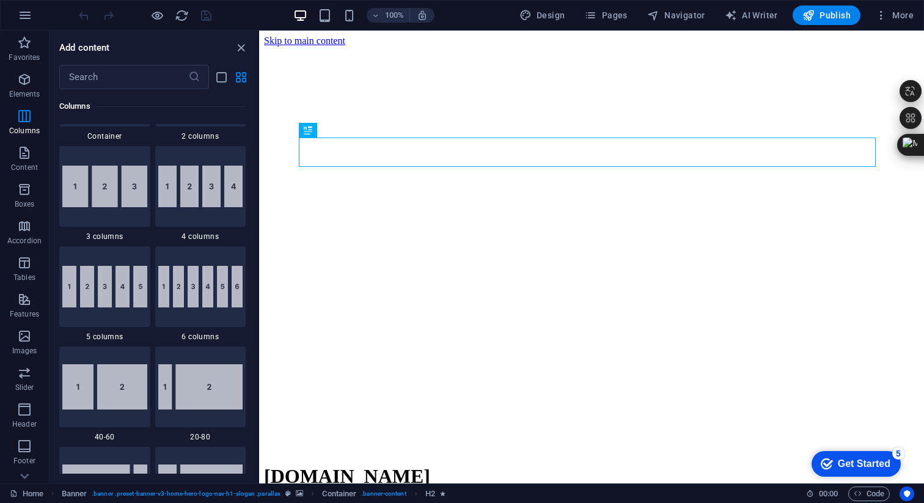
scroll to position [605, 0]
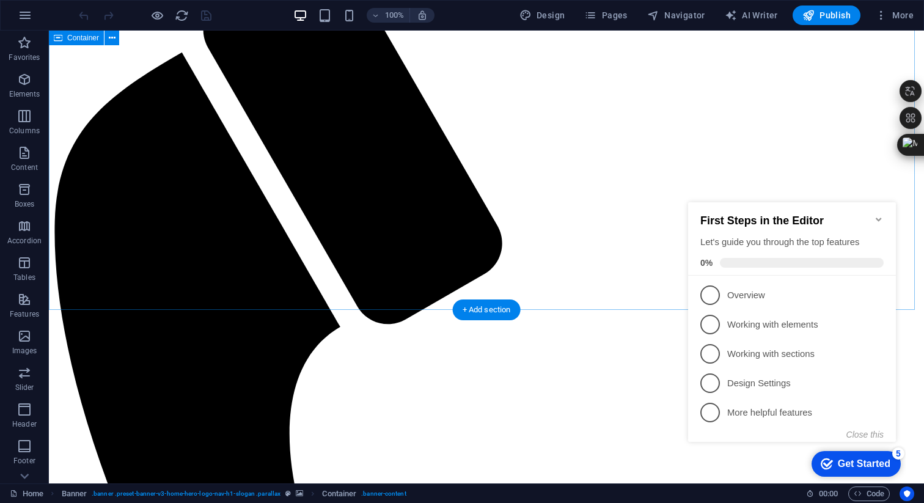
scroll to position [613, 0]
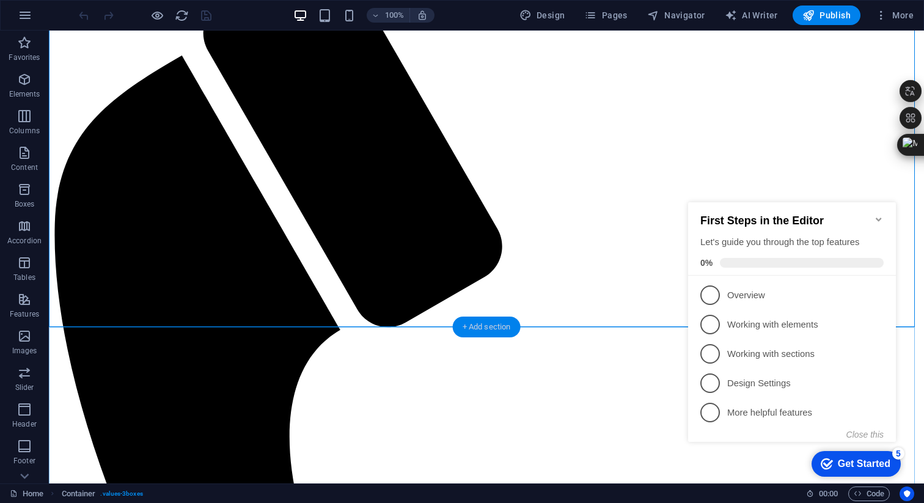
drag, startPoint x: 231, startPoint y: 303, endPoint x: 490, endPoint y: 334, distance: 260.9
click at [490, 334] on div "+ Add section" at bounding box center [487, 327] width 68 height 21
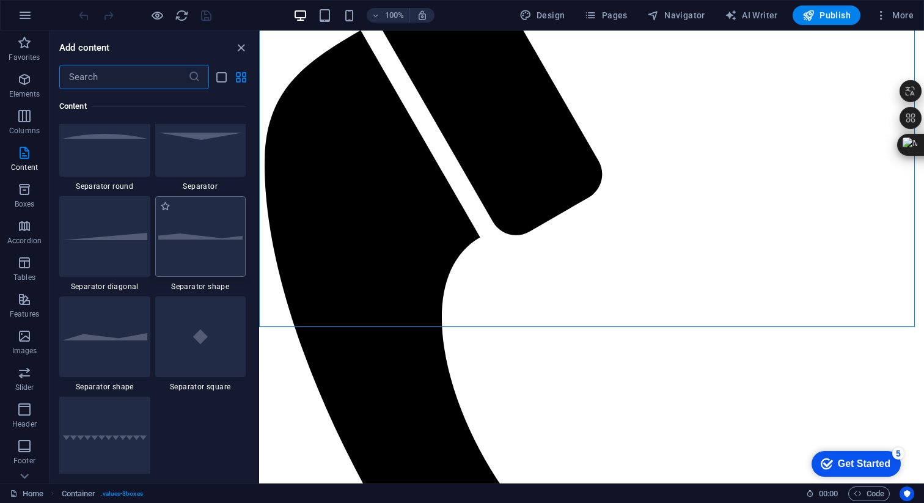
scroll to position [2965, 0]
click at [196, 258] on div at bounding box center [200, 239] width 91 height 81
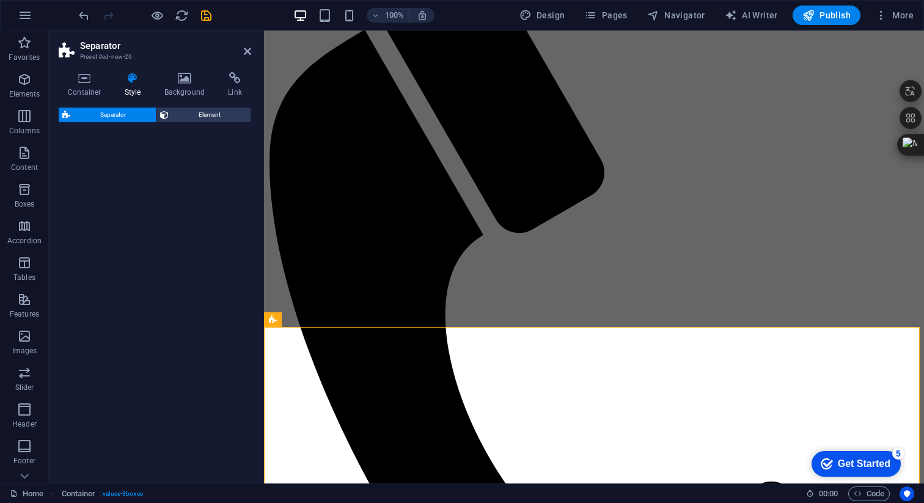
select select "polygon1"
select select "rem"
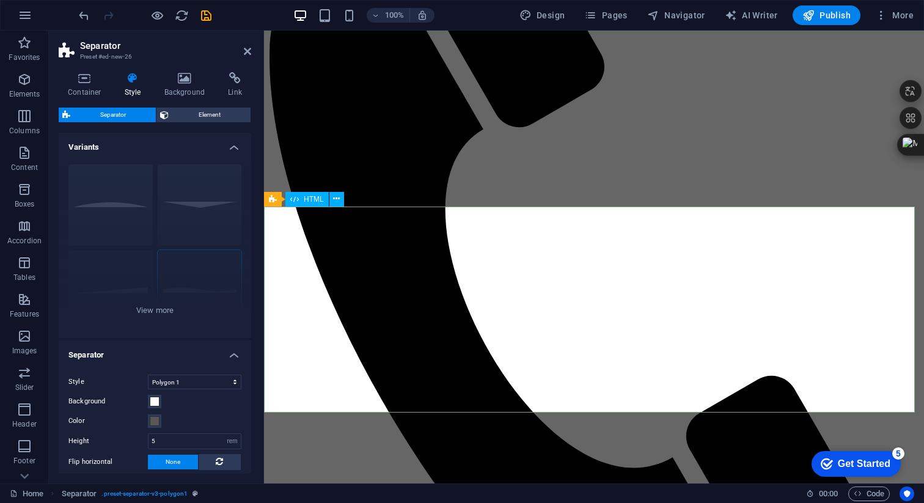
scroll to position [713, 0]
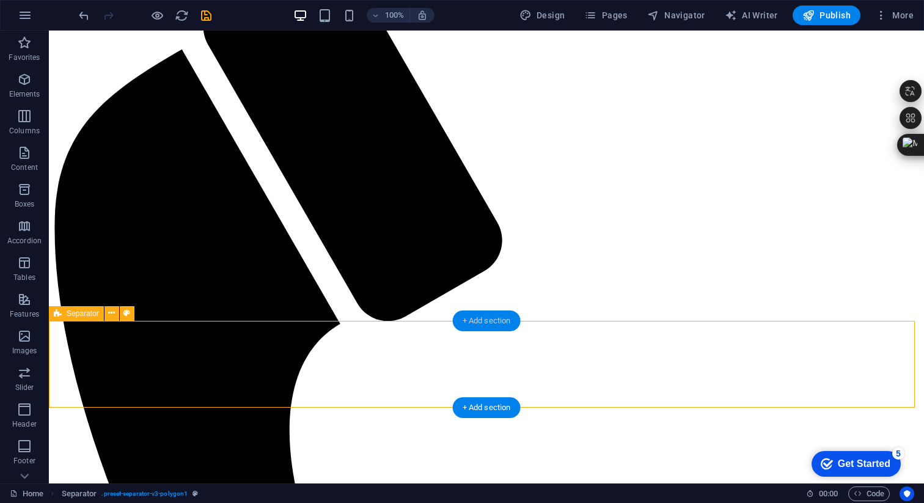
scroll to position [620, 0]
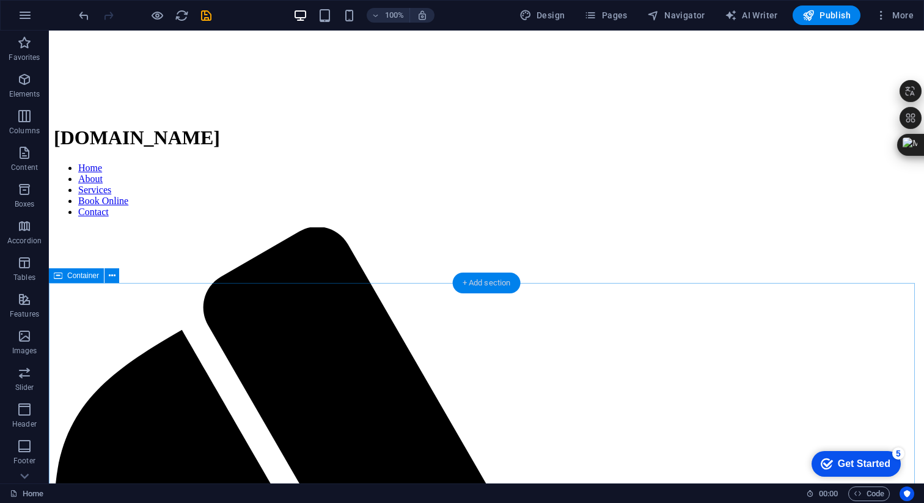
scroll to position [336, 0]
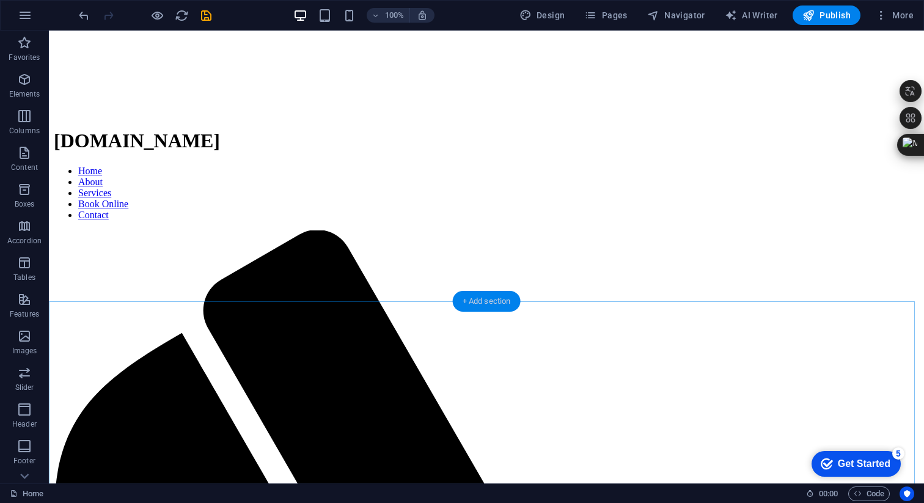
click at [485, 300] on div "+ Add section" at bounding box center [487, 301] width 68 height 21
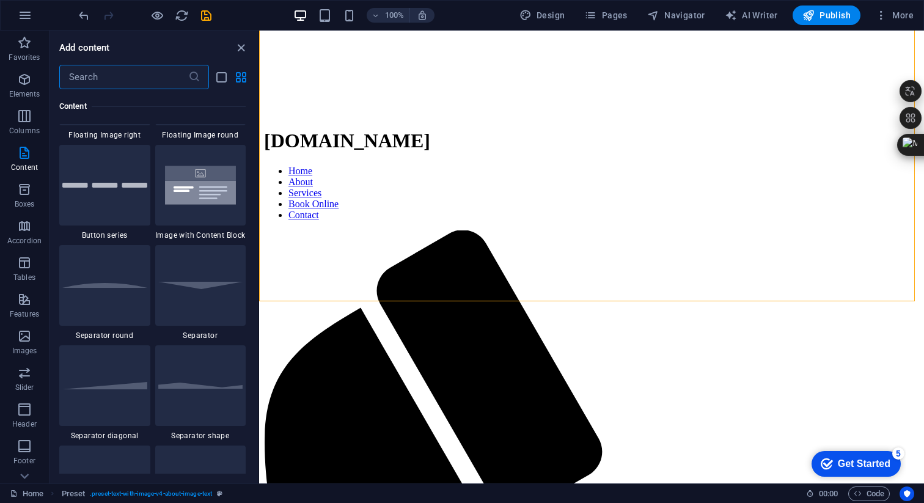
scroll to position [2821, 0]
click at [132, 83] on input "text" at bounding box center [123, 77] width 129 height 24
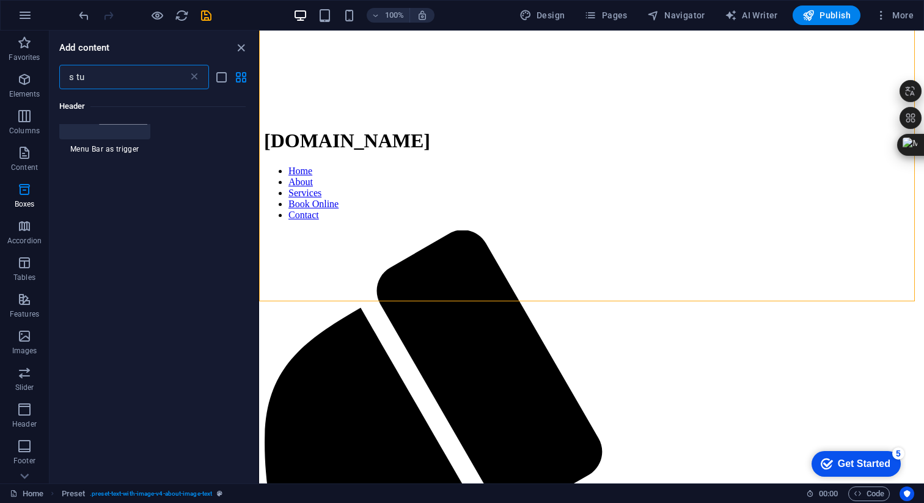
scroll to position [0, 0]
type input "s"
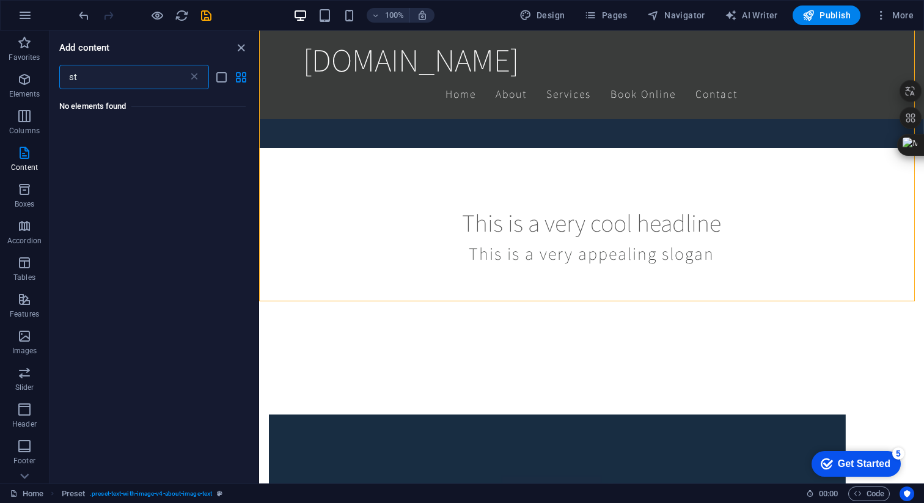
type input "s"
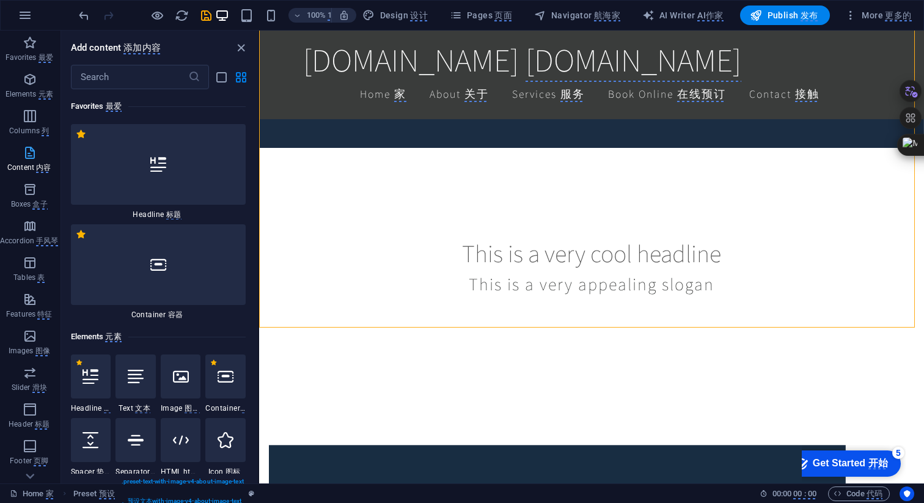
click at [32, 161] on span "Content 内容" at bounding box center [30, 159] width 61 height 29
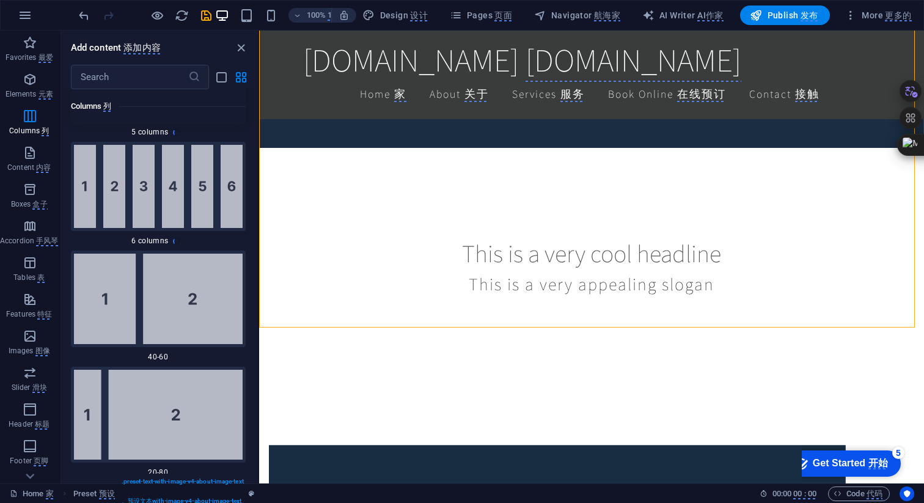
scroll to position [1224, 0]
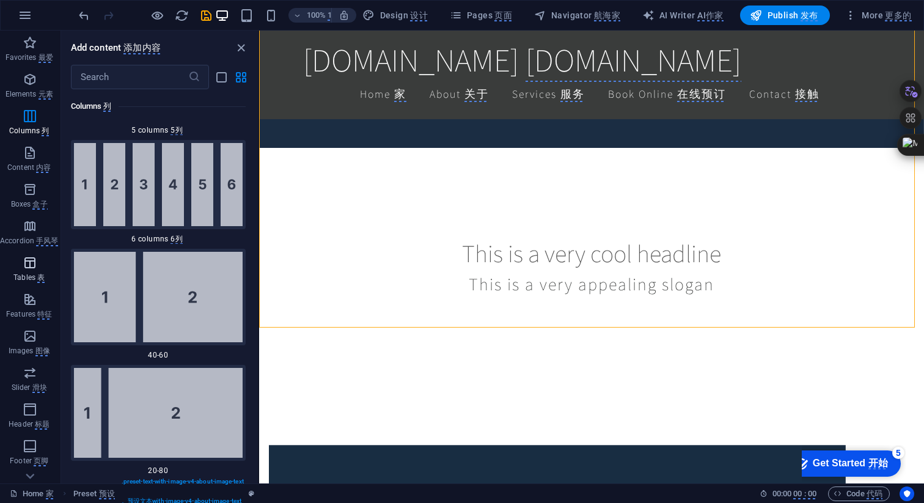
click at [32, 268] on icon "button" at bounding box center [30, 262] width 15 height 15
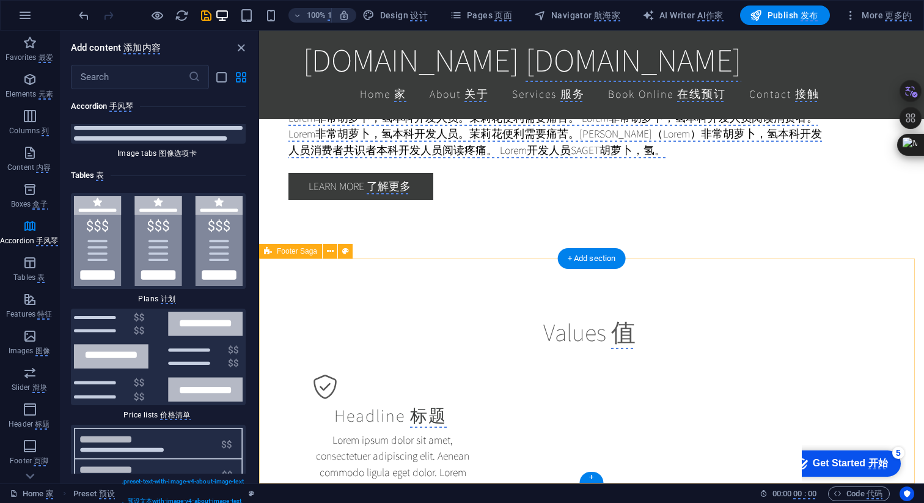
scroll to position [1352, 0]
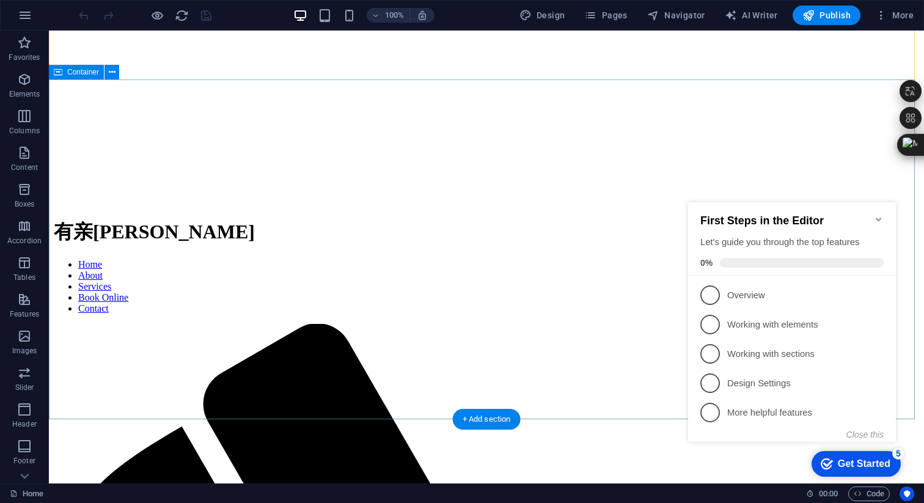
scroll to position [1505, 0]
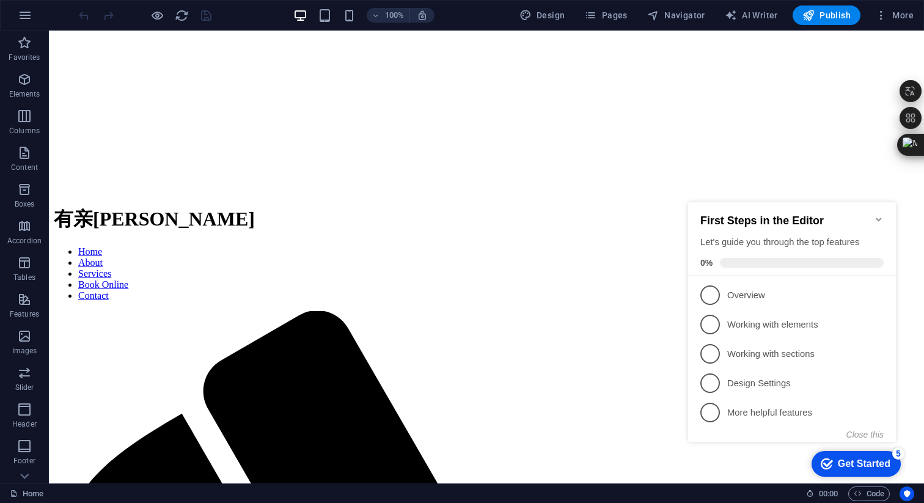
click at [877, 215] on icon "Minimize checklist" at bounding box center [879, 220] width 10 height 10
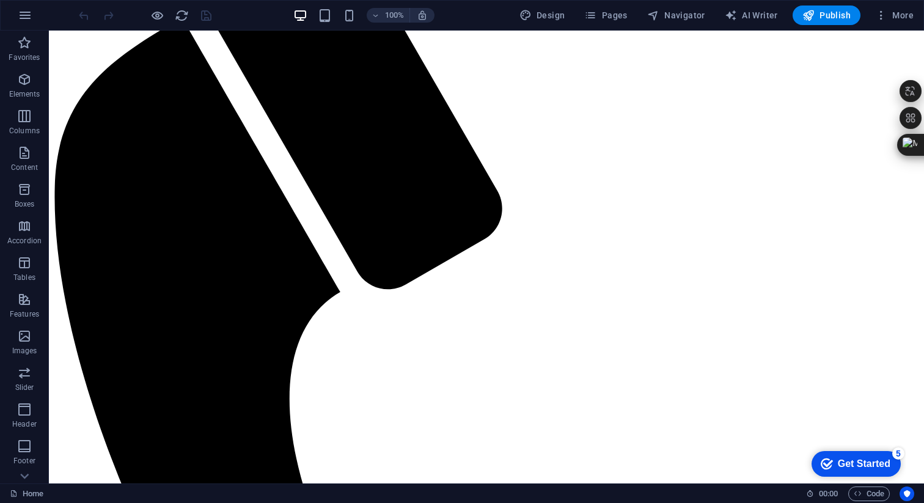
scroll to position [2187, 0]
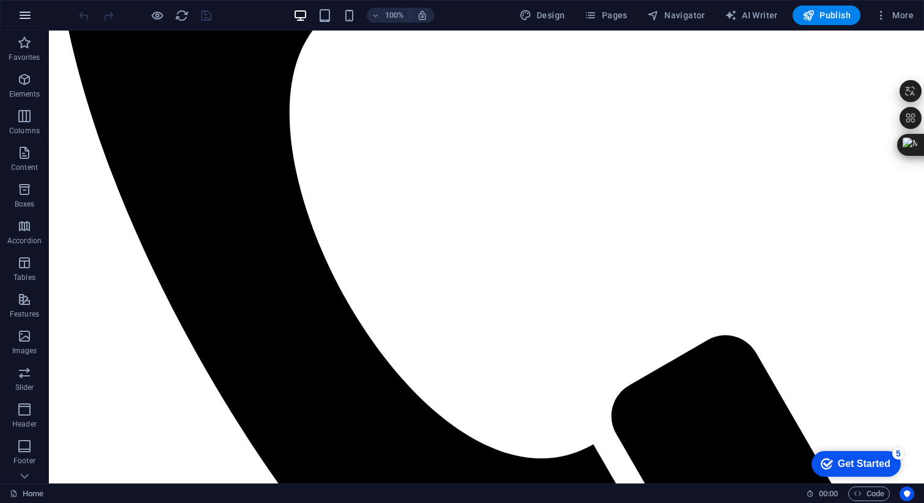
click at [27, 17] on icon "button" at bounding box center [25, 15] width 15 height 15
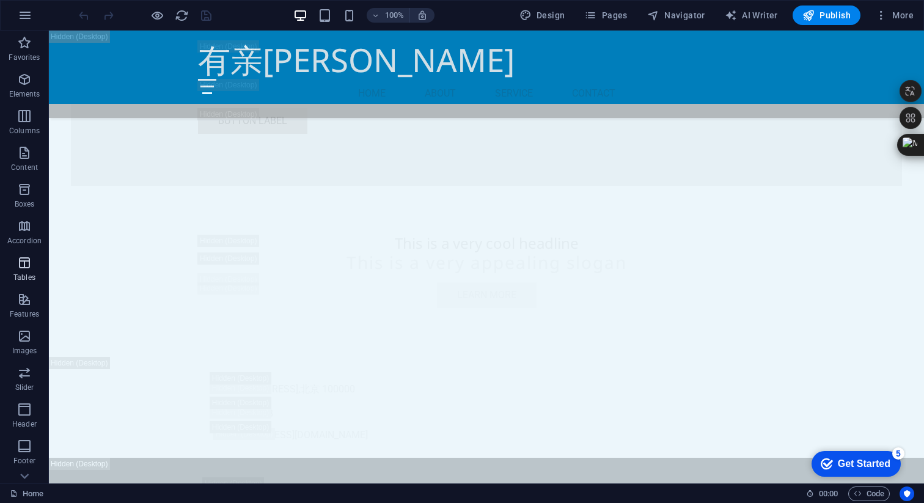
click at [28, 264] on icon "button" at bounding box center [24, 262] width 15 height 15
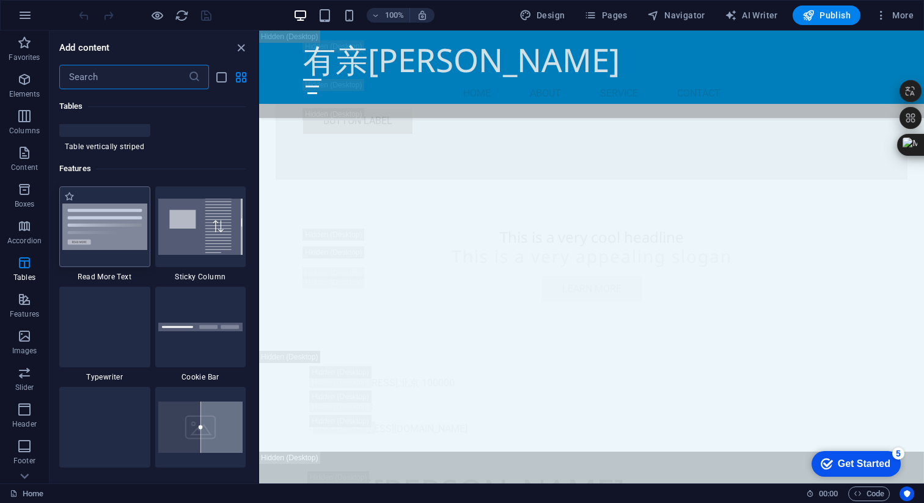
scroll to position [4704, 0]
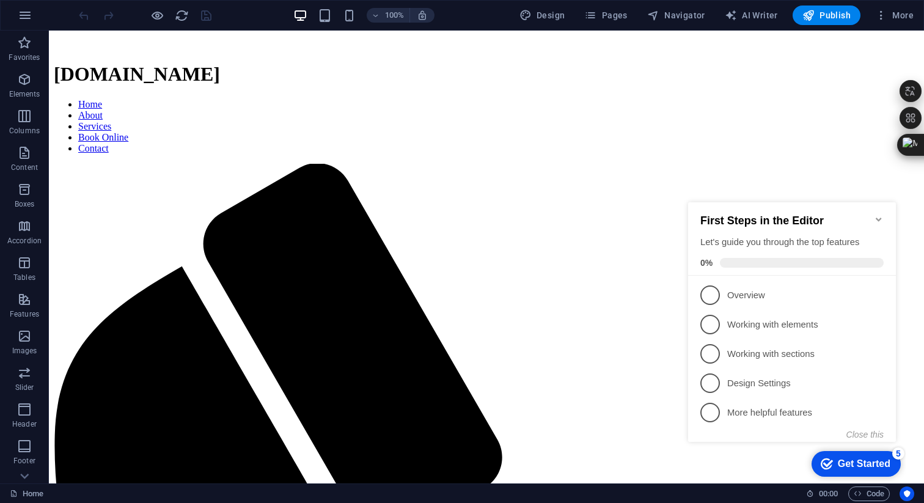
scroll to position [368, 0]
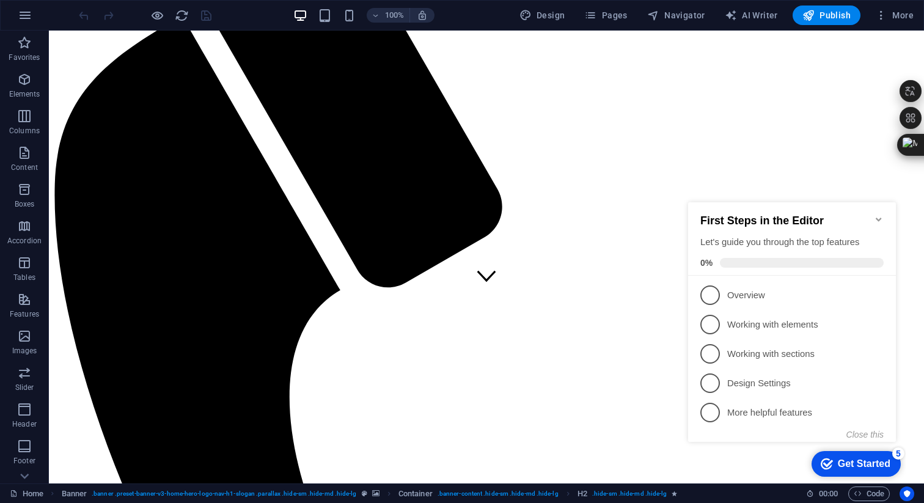
scroll to position [188, 0]
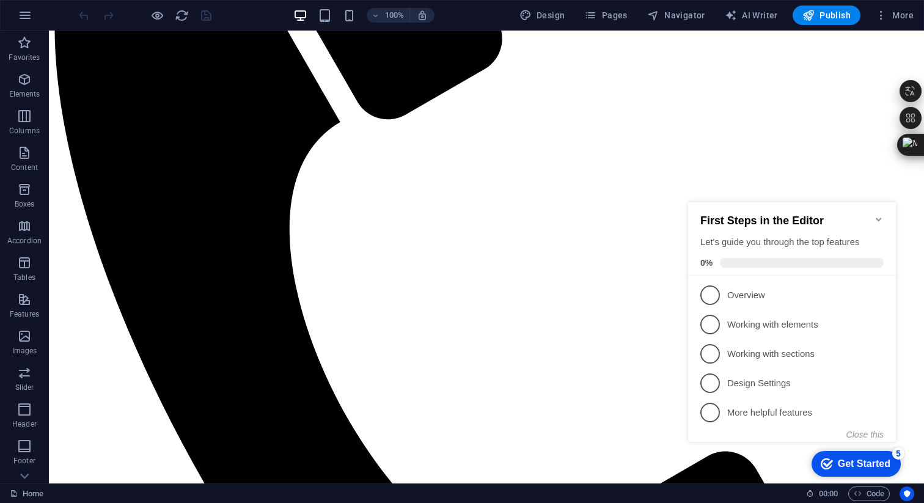
scroll to position [2183, 0]
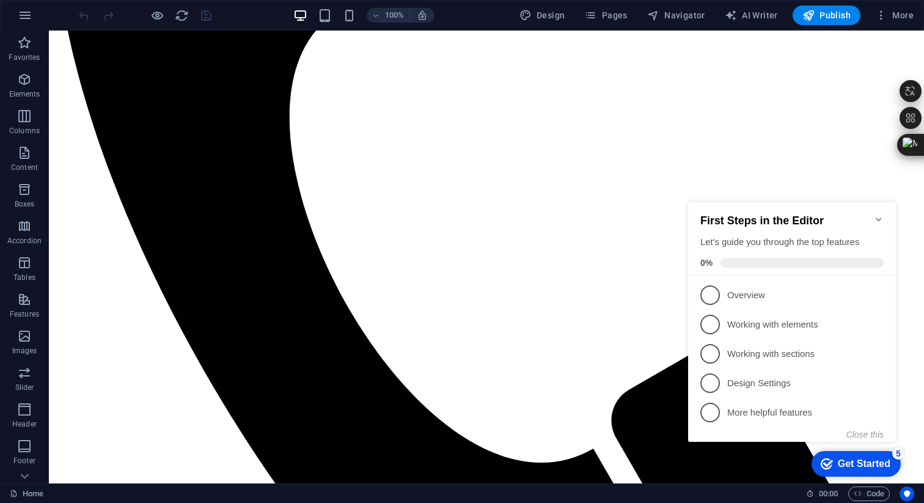
click at [882, 215] on icon "Minimize checklist" at bounding box center [879, 220] width 10 height 10
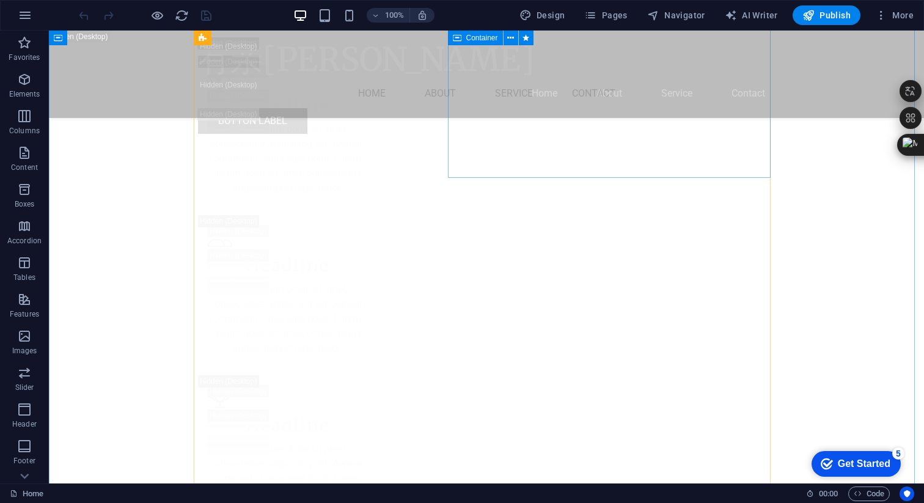
scroll to position [5101, 0]
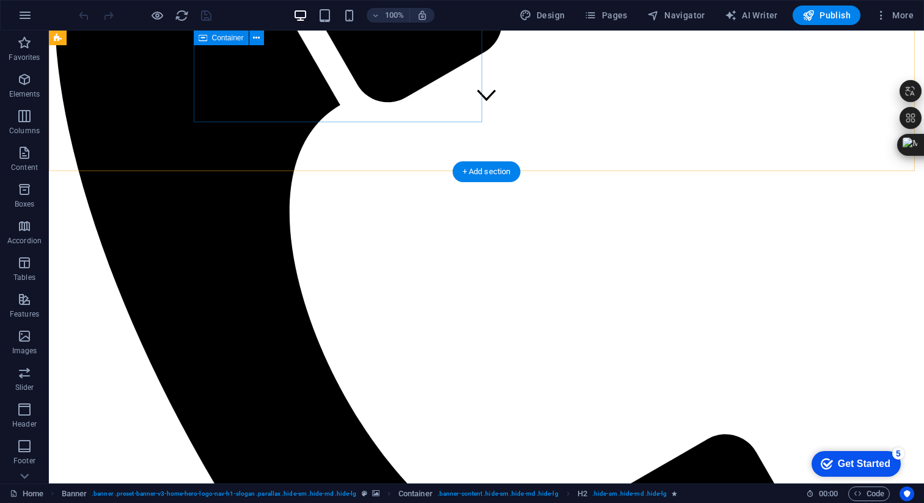
scroll to position [939, 0]
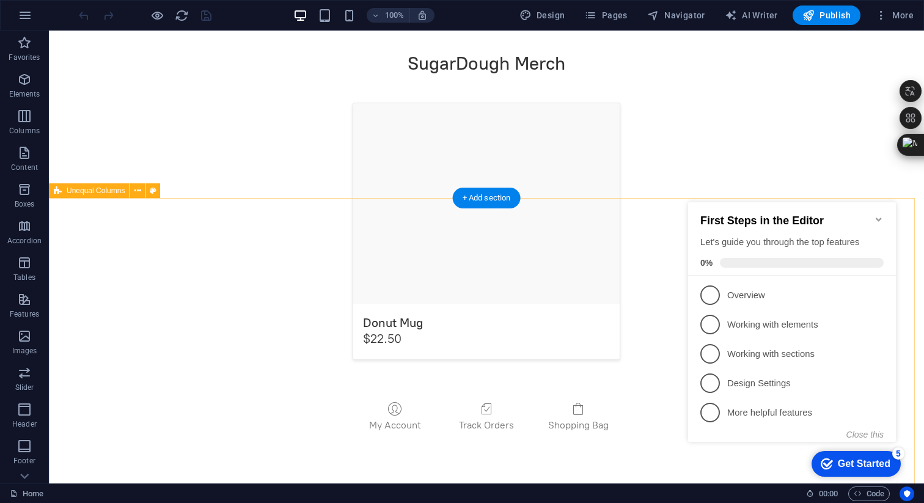
scroll to position [2008, 0]
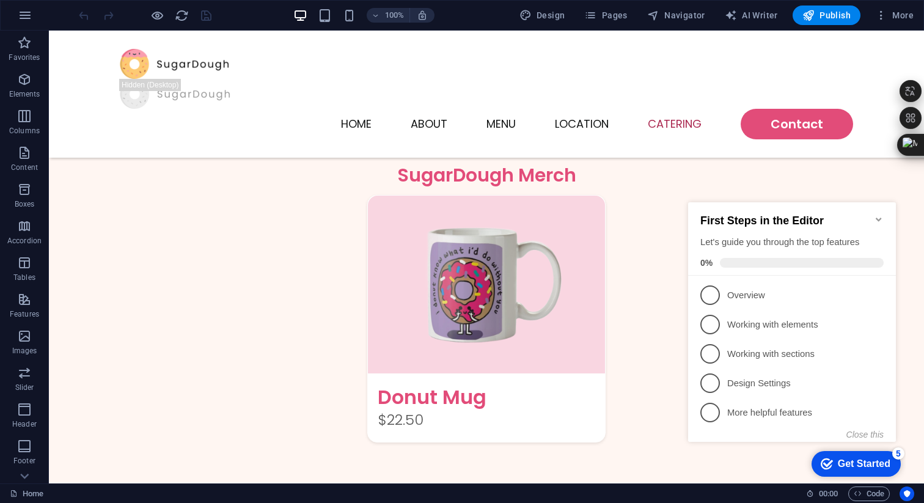
click at [878, 215] on icon "Minimize checklist" at bounding box center [879, 220] width 10 height 10
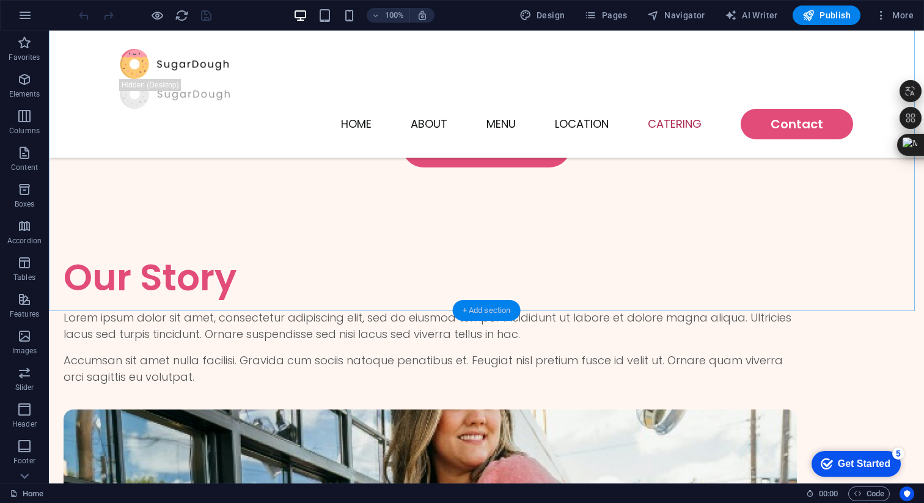
click at [484, 308] on div "+ Add section" at bounding box center [487, 310] width 68 height 21
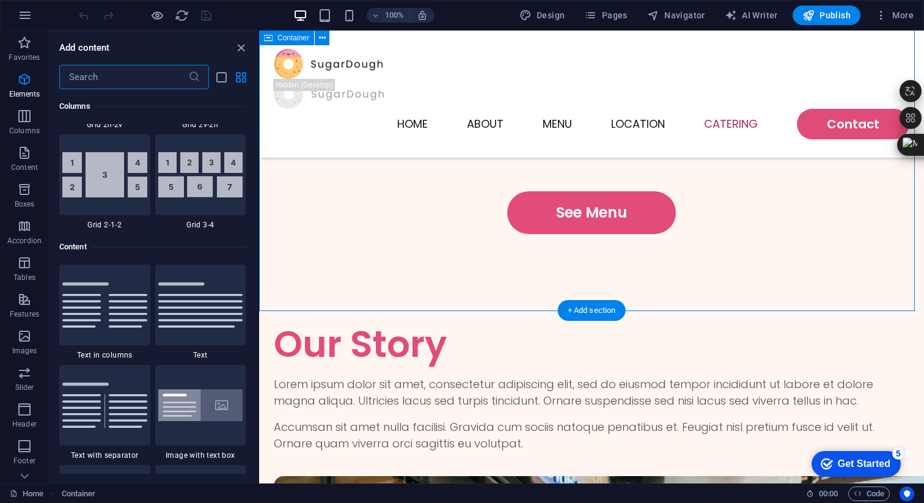
scroll to position [2139, 0]
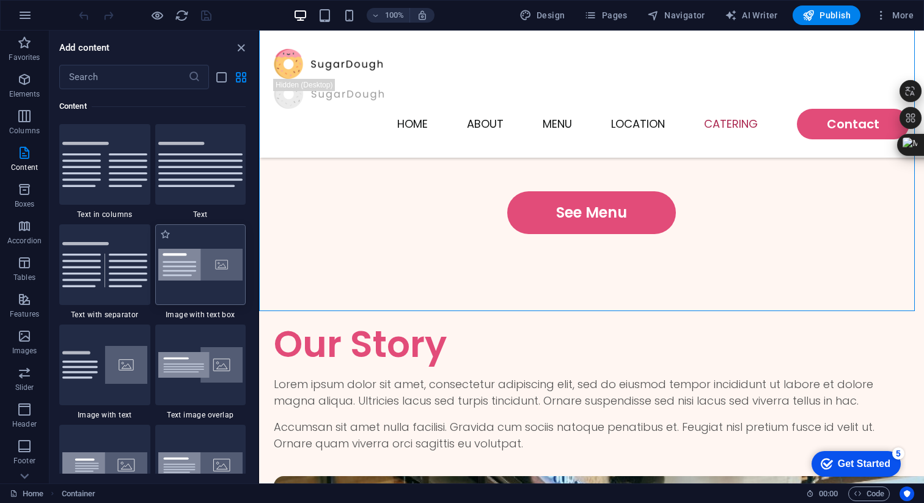
click at [185, 276] on img at bounding box center [200, 265] width 85 height 32
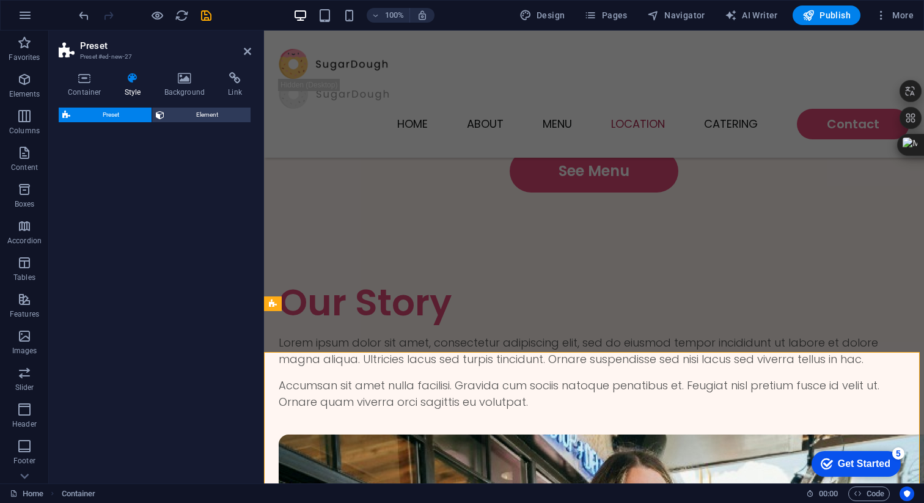
select select "rem"
select select "px"
select select "preset-text-with-image-v4-boxed"
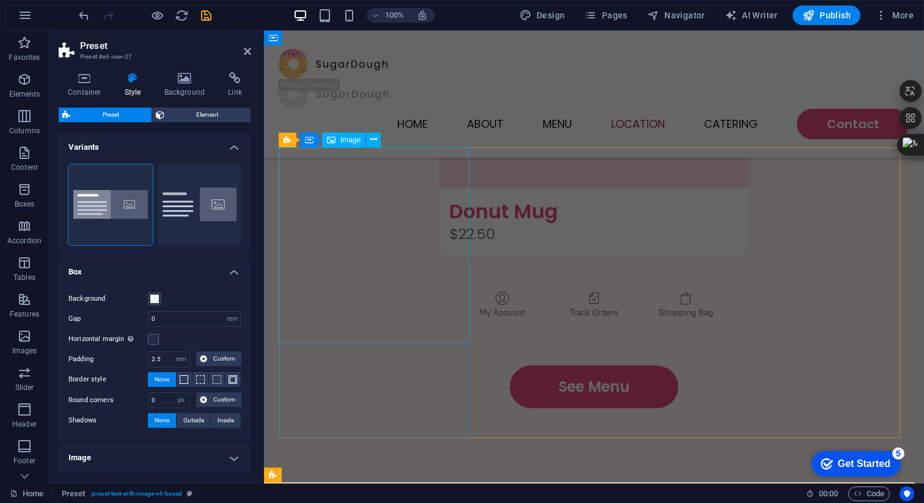
scroll to position [2330, 0]
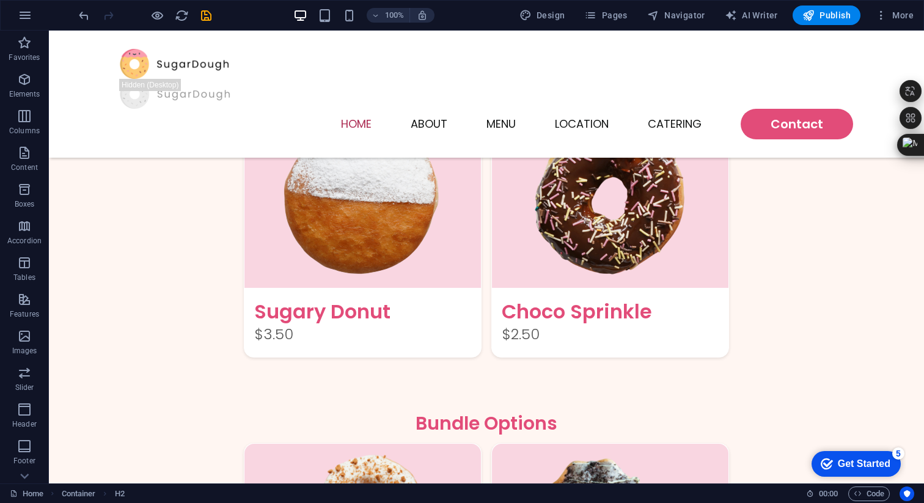
scroll to position [1422, 0]
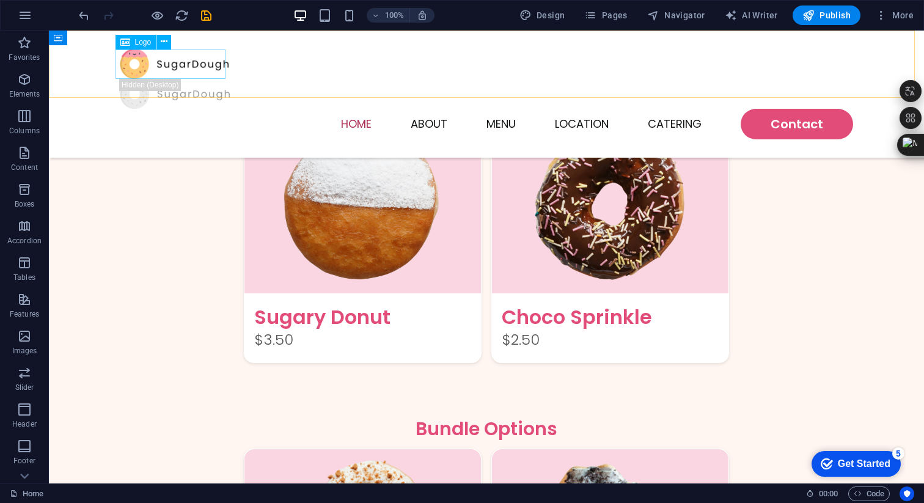
click at [159, 72] on div at bounding box center [486, 64] width 733 height 30
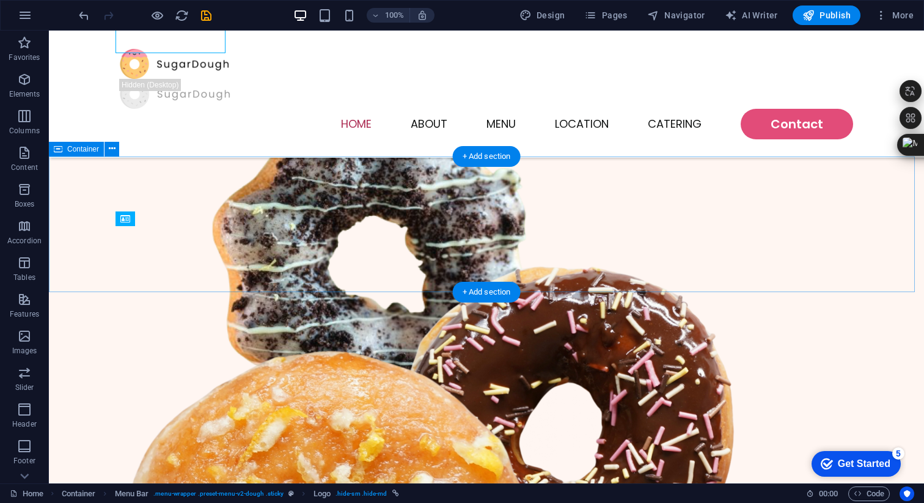
scroll to position [284, 0]
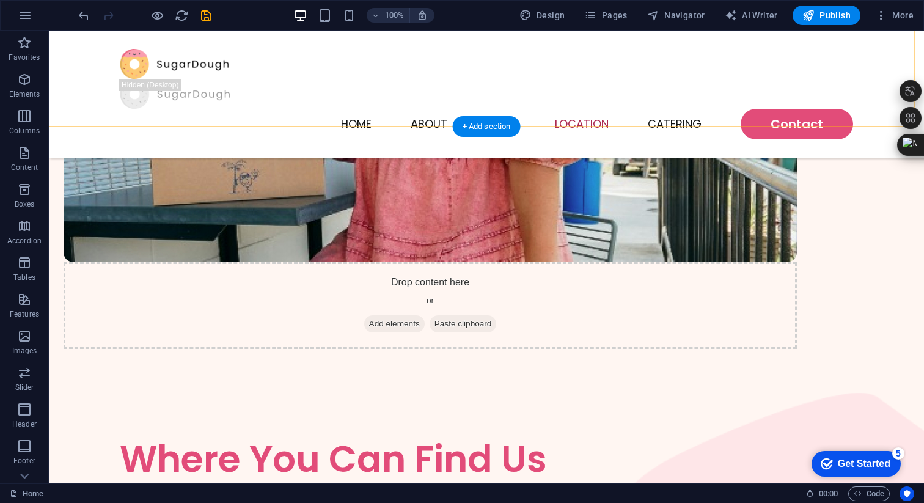
scroll to position [2949, 0]
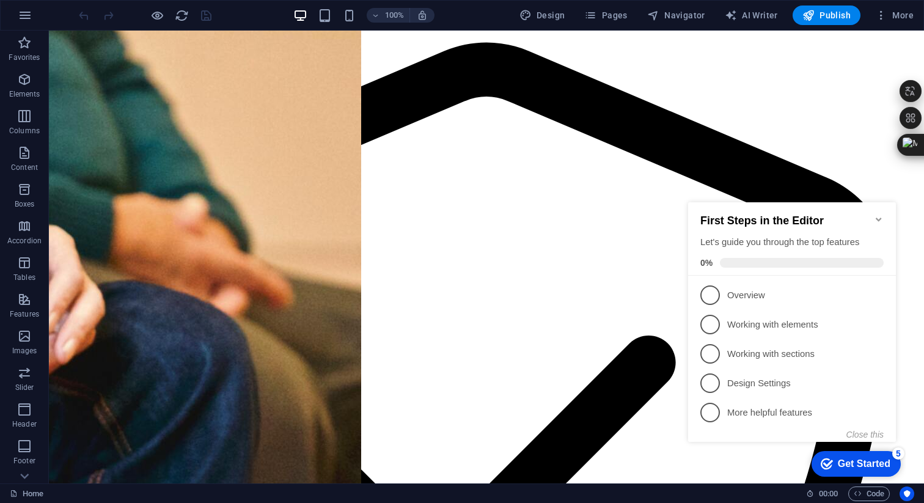
scroll to position [2288, 0]
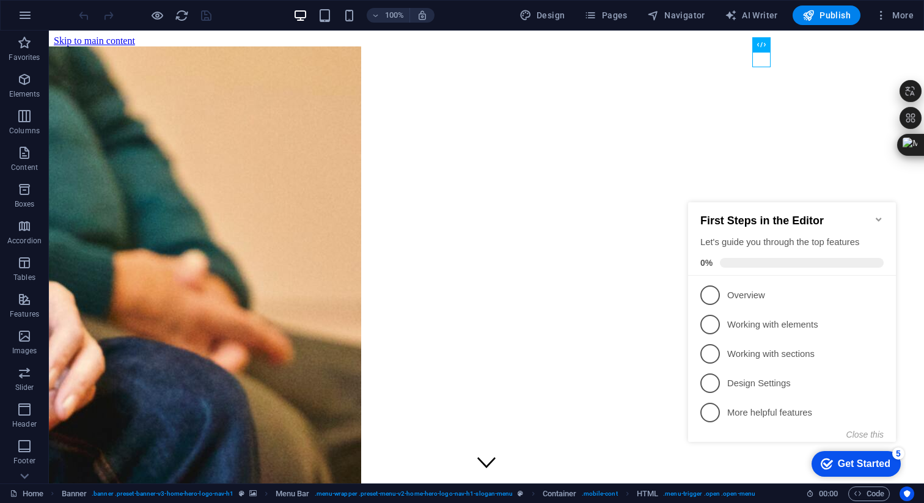
click at [879, 215] on icon "Minimize checklist" at bounding box center [879, 220] width 10 height 10
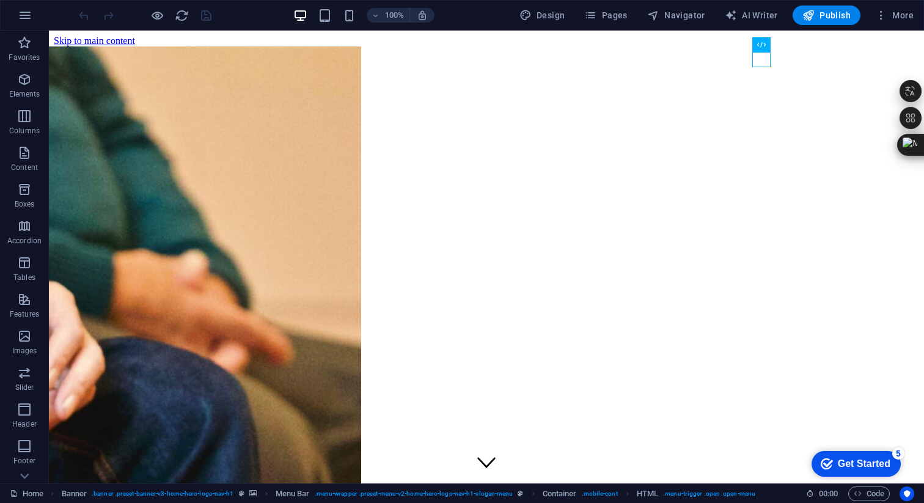
click at [826, 482] on div "checkmark Get Started 5 First Steps in the Editor Let's guide you through the t…" at bounding box center [854, 463] width 104 height 37
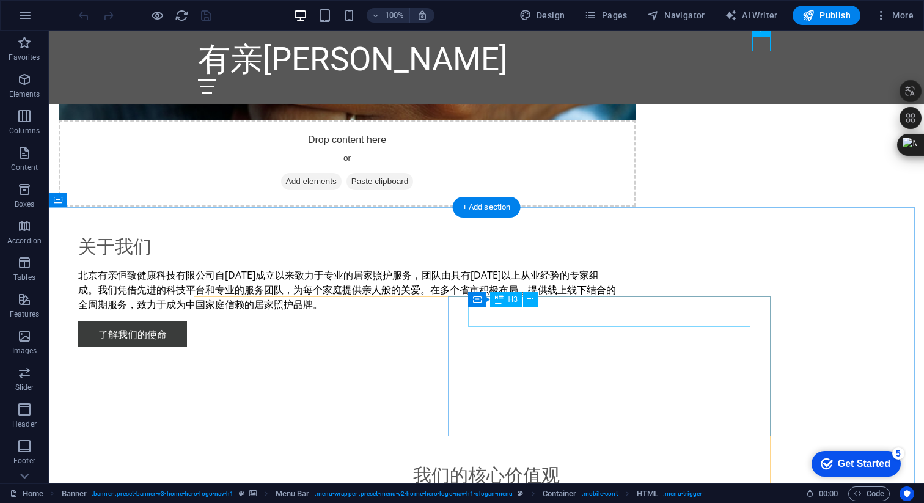
scroll to position [840, 0]
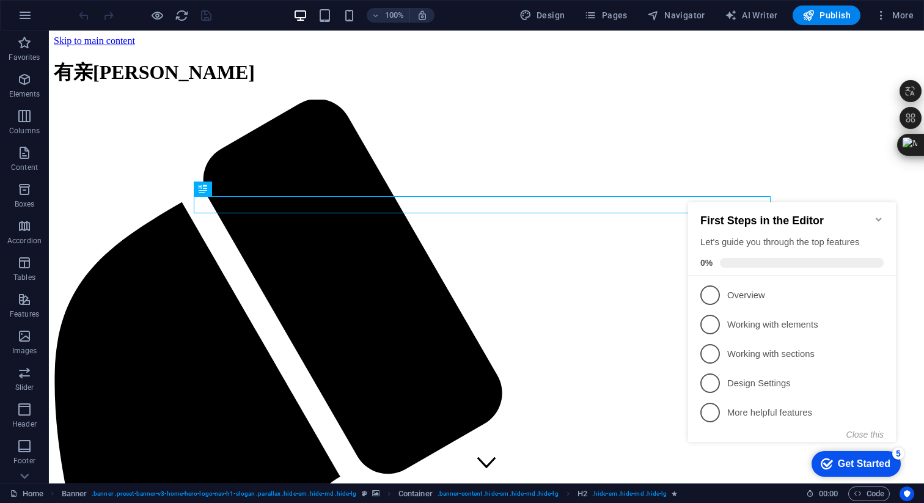
click at [877, 215] on icon "Minimize checklist" at bounding box center [879, 220] width 10 height 10
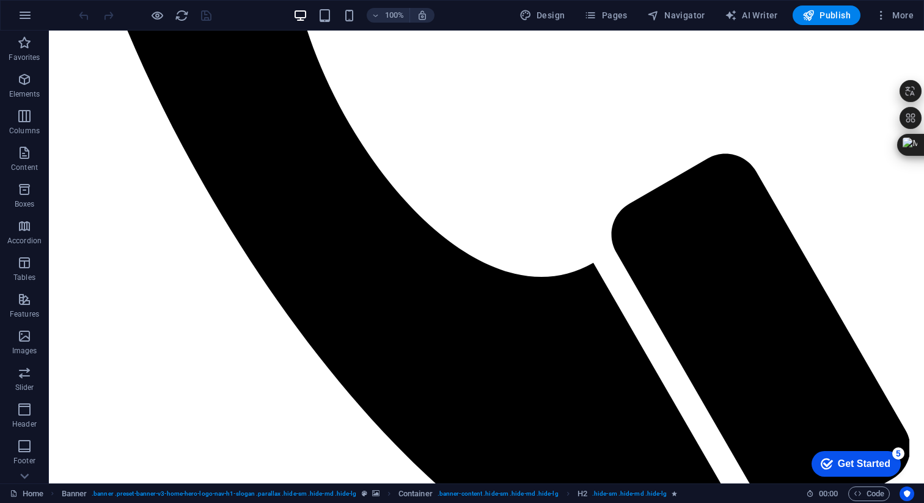
scroll to position [2374, 0]
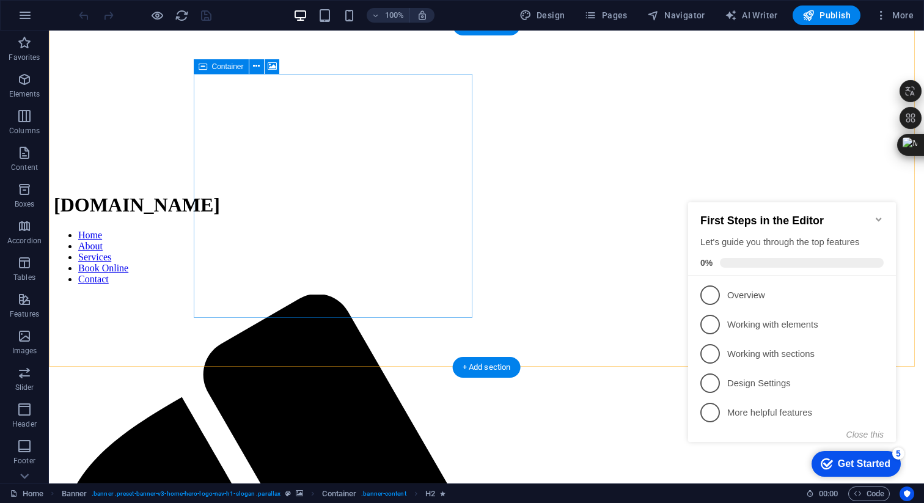
scroll to position [281, 0]
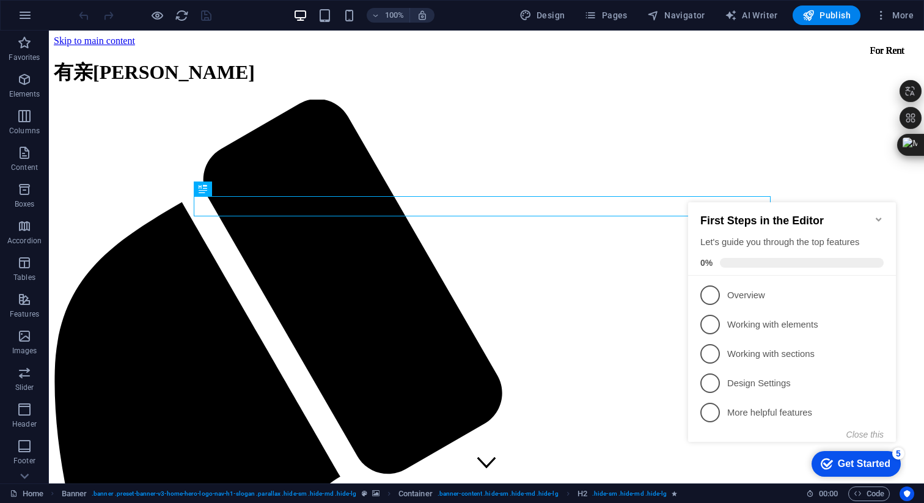
click at [876, 215] on icon "Minimize checklist" at bounding box center [879, 220] width 10 height 10
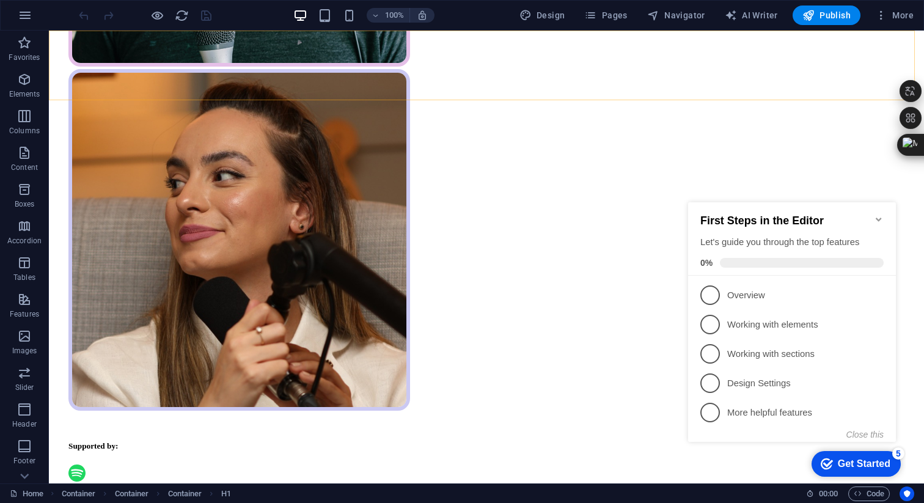
scroll to position [1323, 0]
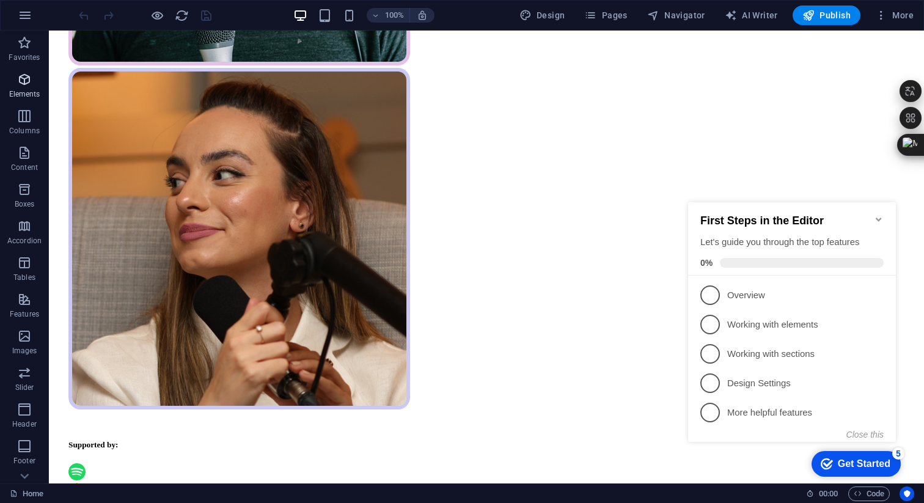
click at [29, 75] on icon "button" at bounding box center [24, 79] width 15 height 15
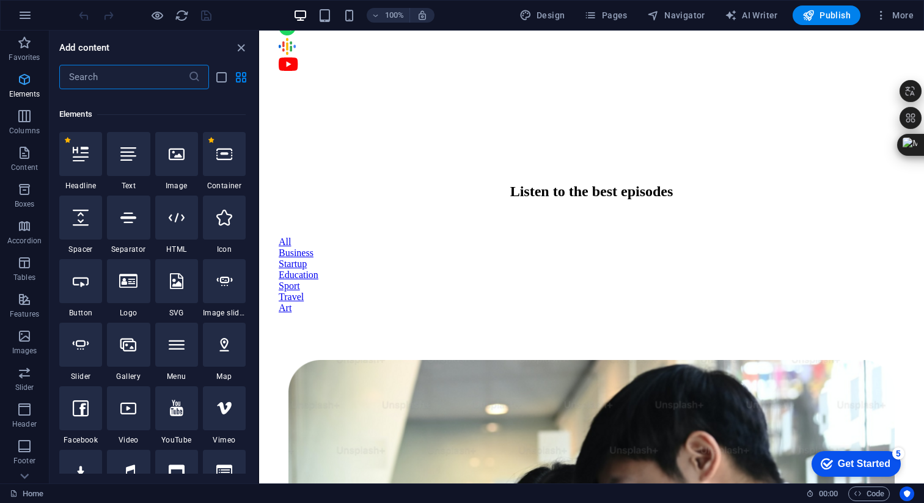
scroll to position [130, 0]
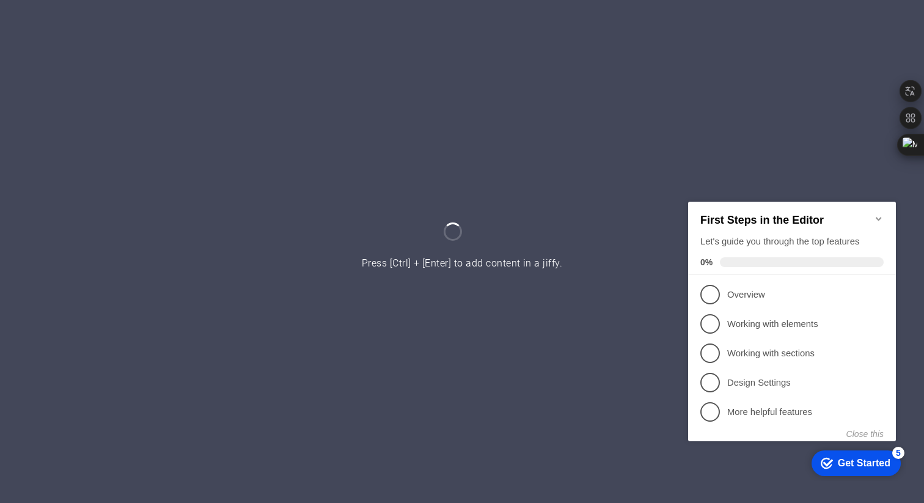
click at [881, 213] on icon "Minimize checklist" at bounding box center [879, 218] width 10 height 10
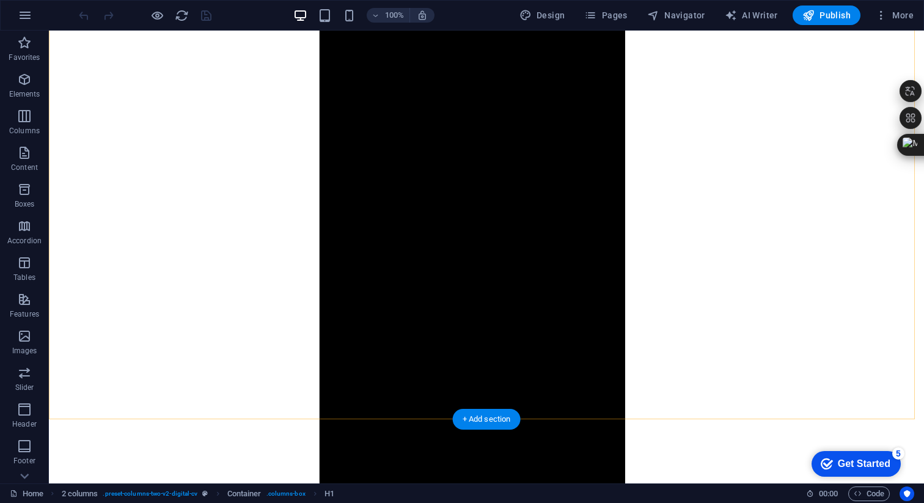
scroll to position [2407, 0]
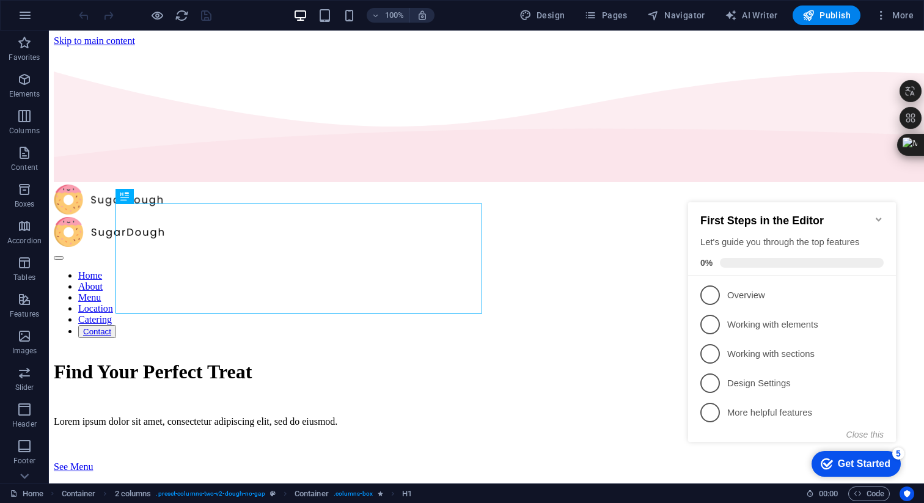
click at [878, 215] on icon "Minimize checklist" at bounding box center [879, 220] width 10 height 10
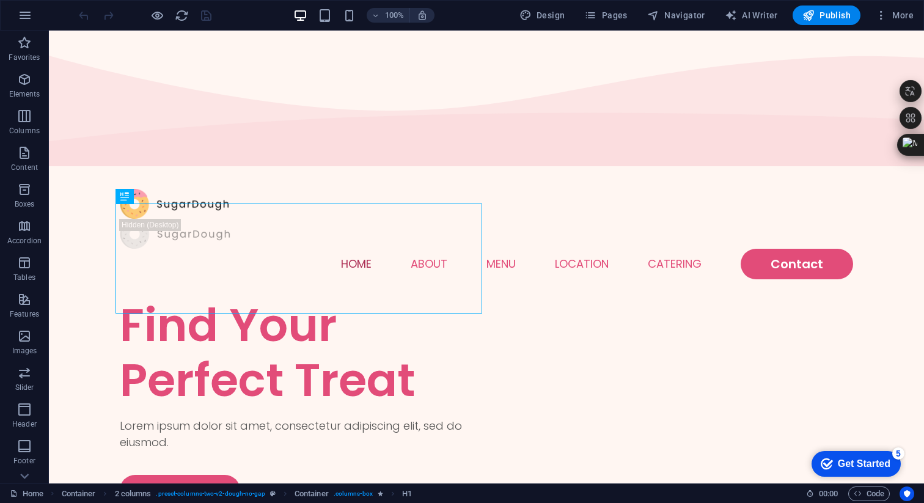
click at [224, 10] on div "100% Design Pages Navigator AI Writer Publish More" at bounding box center [497, 16] width 842 height 20
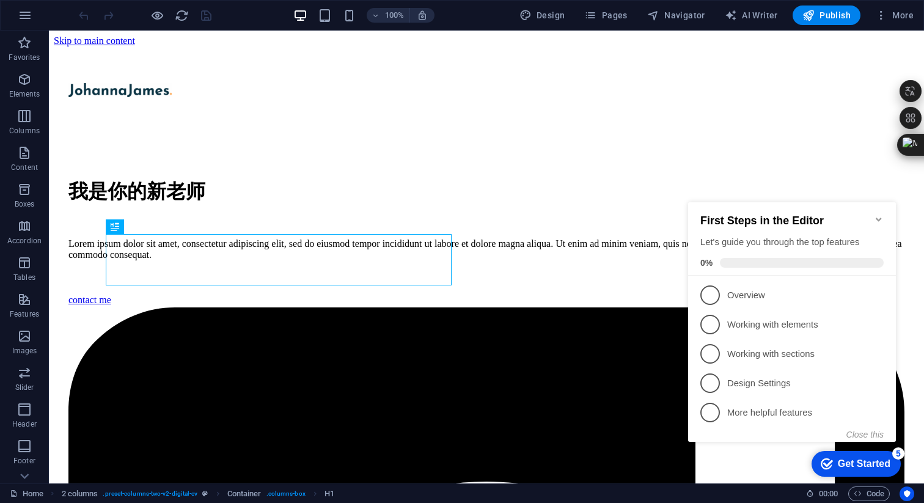
click at [879, 218] on icon "Minimize checklist" at bounding box center [879, 220] width 6 height 4
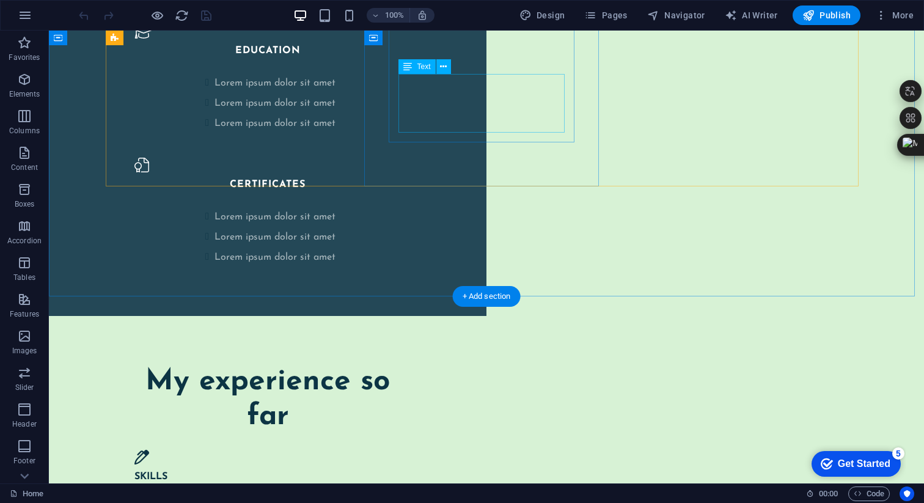
scroll to position [1858, 0]
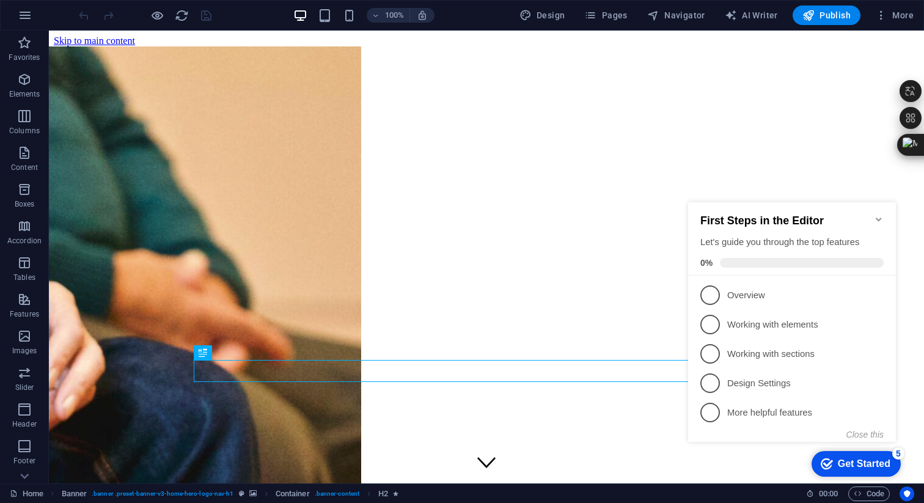
click at [876, 215] on icon "Minimize checklist" at bounding box center [879, 220] width 10 height 10
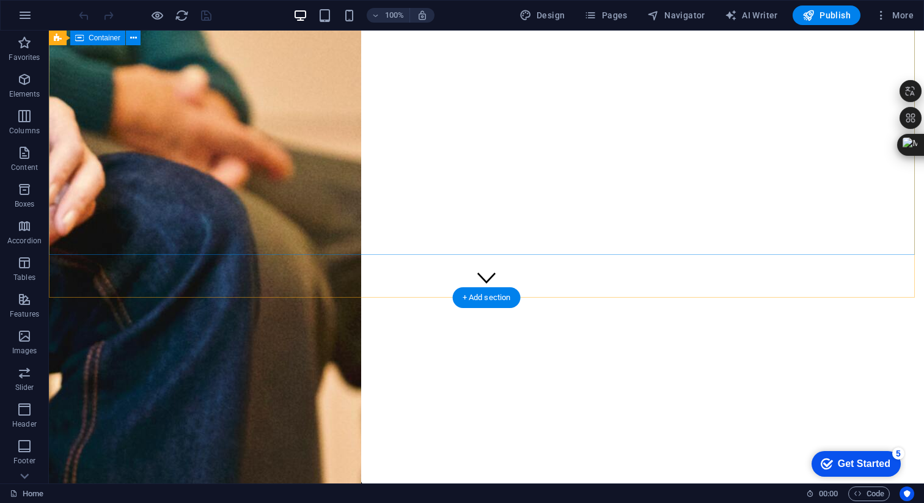
scroll to position [187, 0]
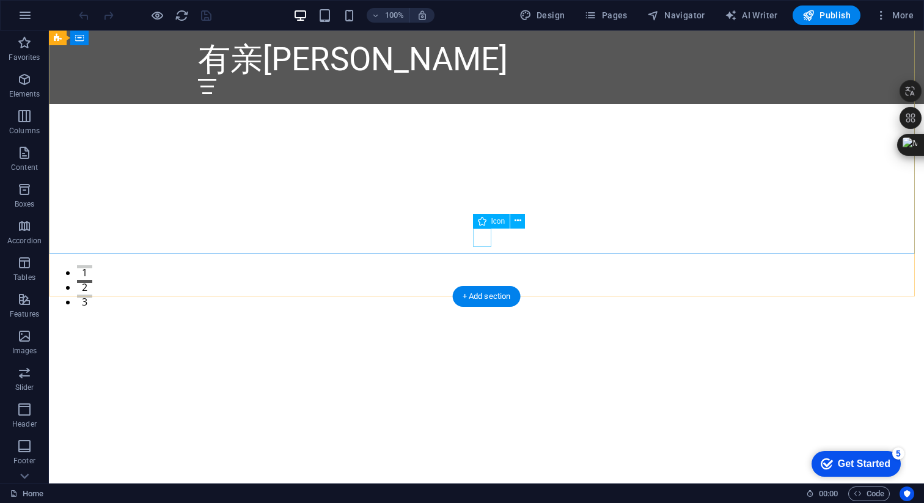
click at [479, 268] on figure at bounding box center [486, 277] width 18 height 18
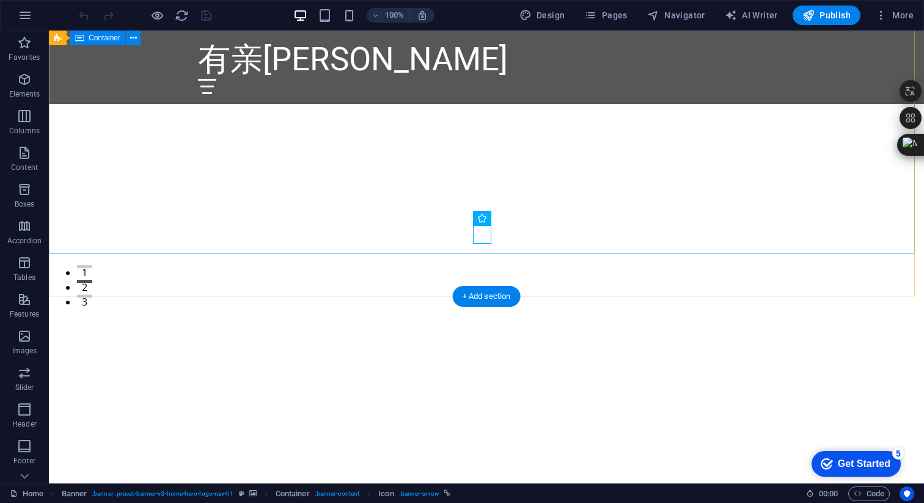
click at [704, 296] on div "欢迎来到有亲恒致——您信赖的居家照护专家" at bounding box center [486, 390] width 875 height 188
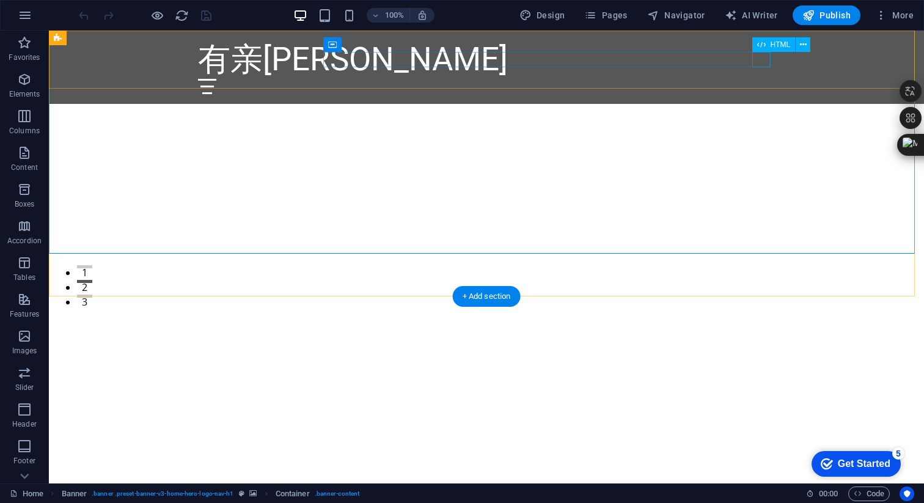
click at [767, 79] on div at bounding box center [486, 86] width 577 height 15
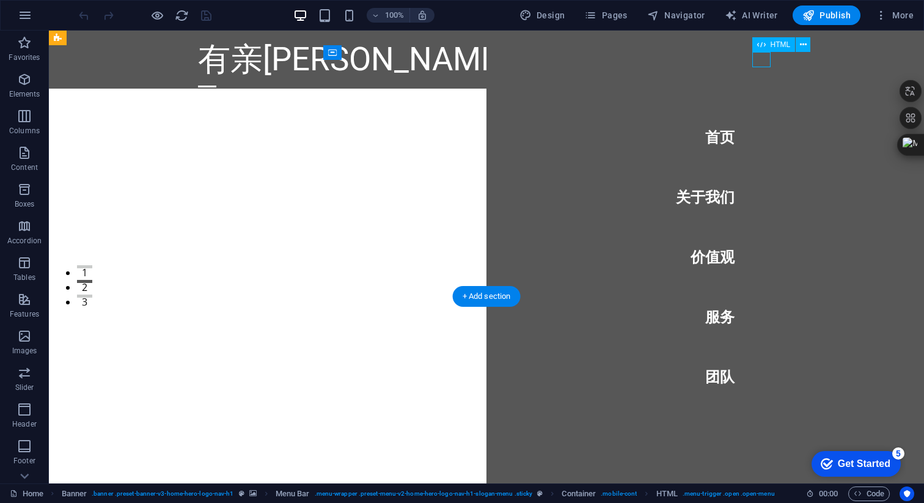
click at [216, 79] on div at bounding box center [207, 86] width 18 height 15
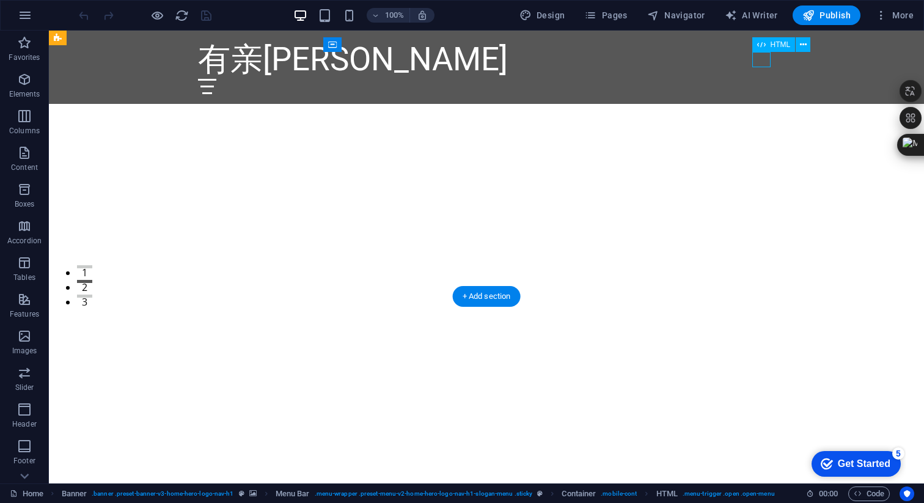
click at [766, 79] on div at bounding box center [486, 86] width 577 height 15
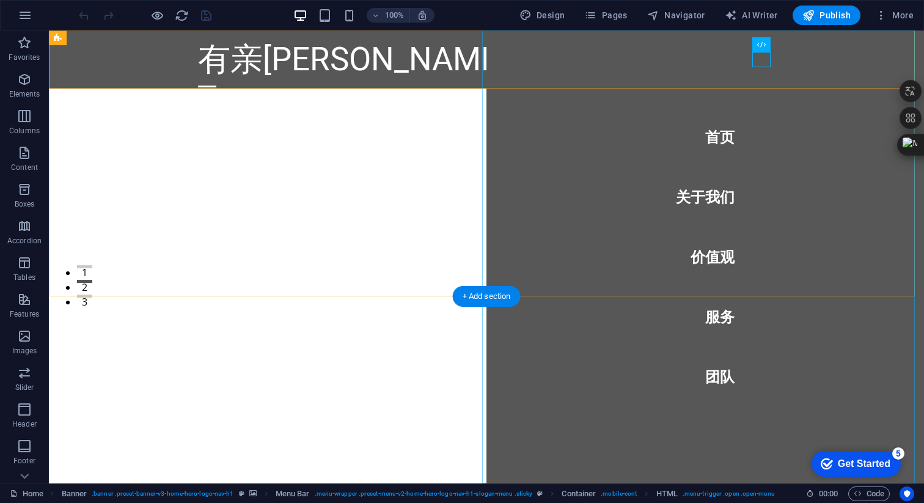
click at [699, 262] on nav "首页 关于我们 价值观 服务 团队" at bounding box center [705, 257] width 438 height 453
click at [704, 260] on nav "首页 关于我们 价值观 服务 团队" at bounding box center [705, 257] width 438 height 453
click at [716, 312] on nav "首页 关于我们 价值观 服务 团队" at bounding box center [705, 257] width 438 height 453
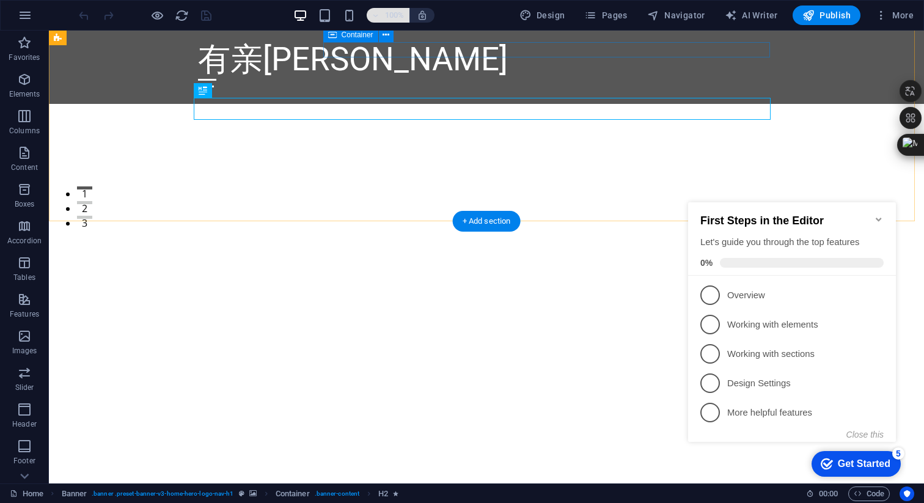
scroll to position [277, 0]
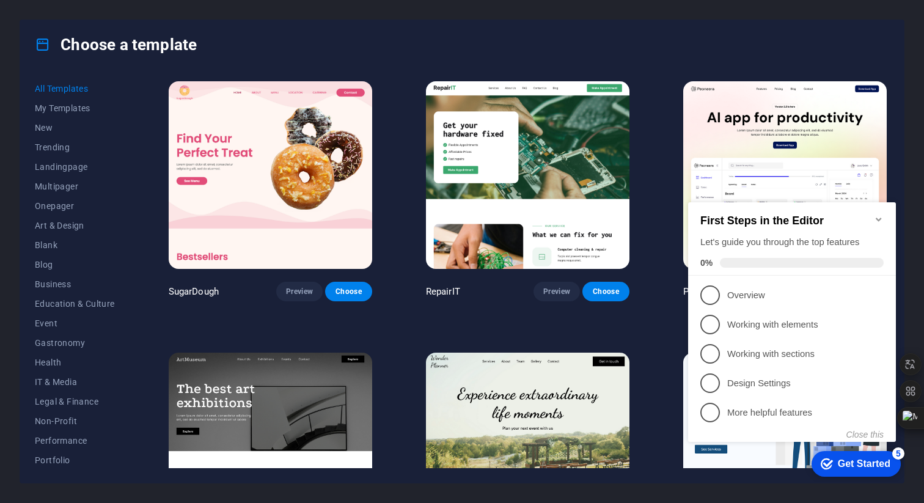
click at [881, 215] on icon "Minimize checklist" at bounding box center [879, 220] width 10 height 10
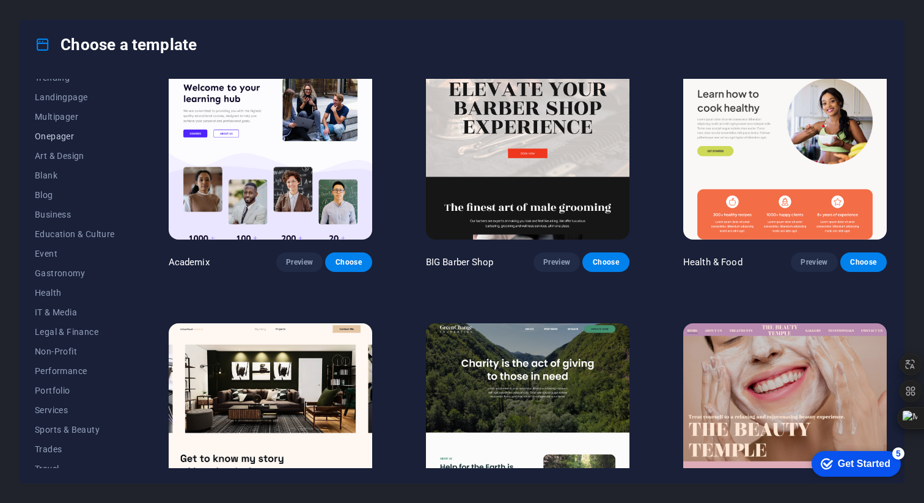
scroll to position [100, 0]
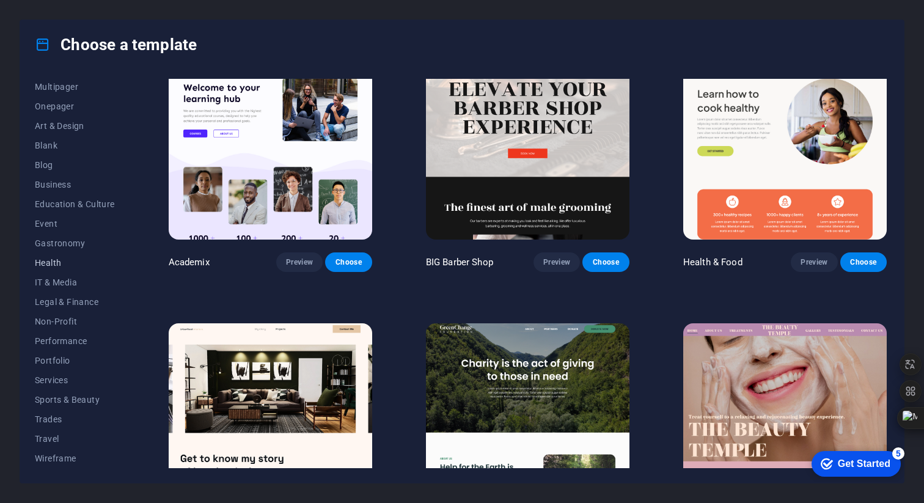
click at [69, 264] on span "Health" at bounding box center [75, 263] width 80 height 10
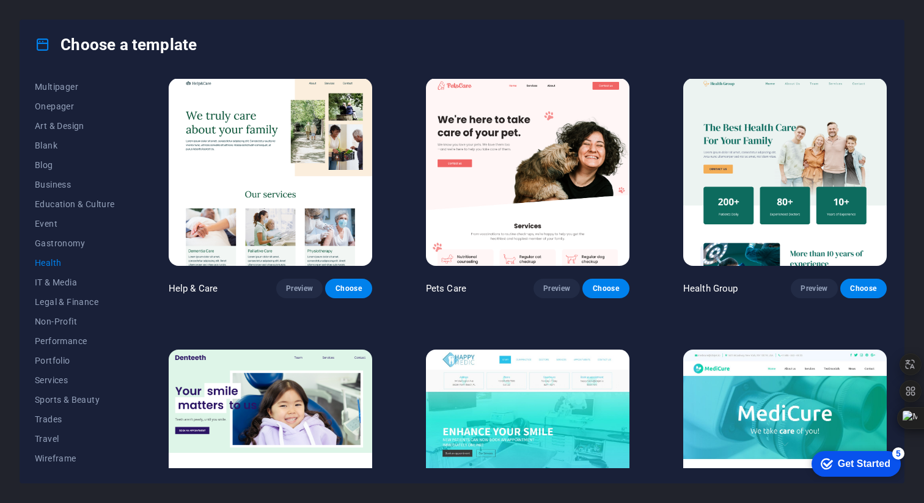
scroll to position [0, 0]
